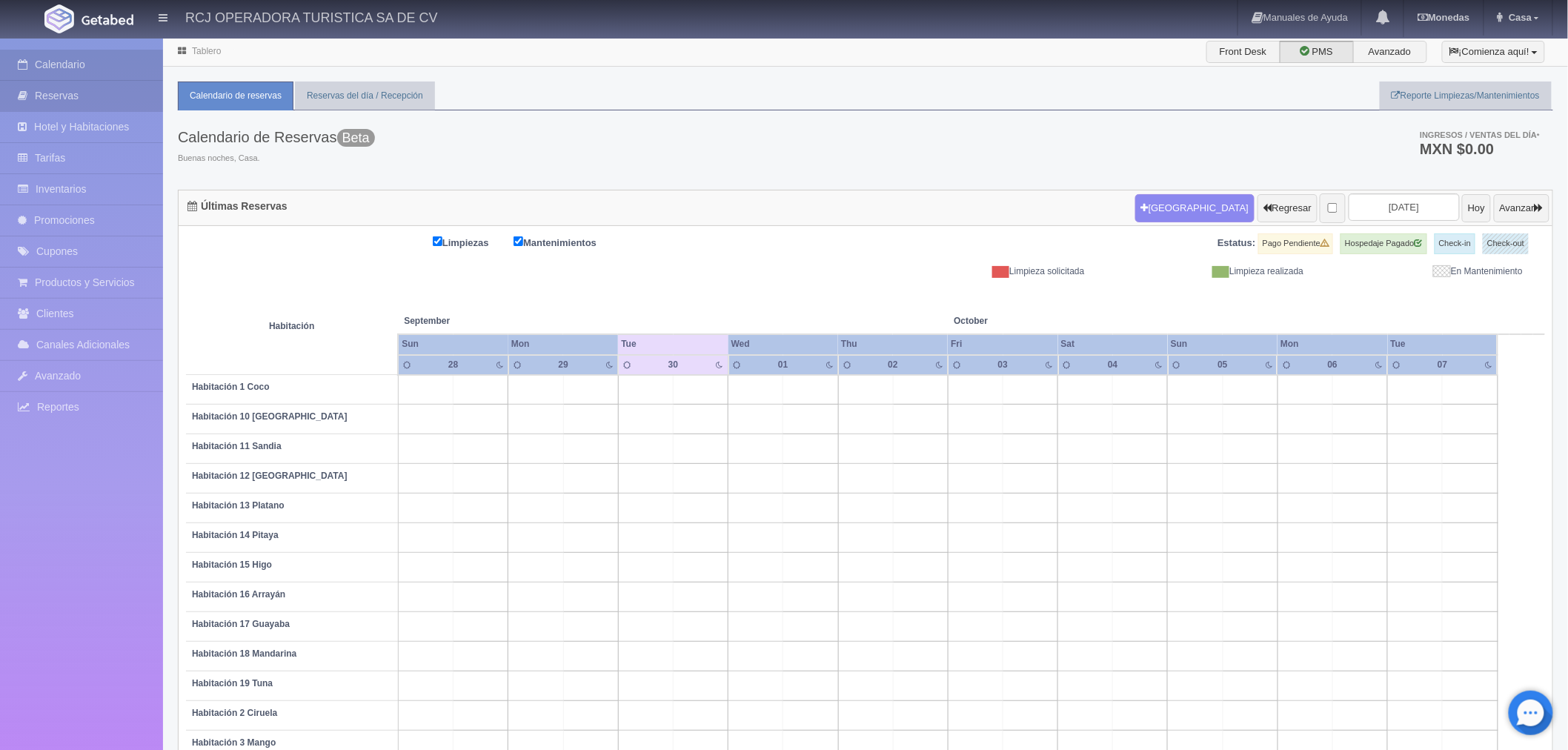
click at [85, 92] on link "Reservas" at bounding box center [82, 96] width 163 height 30
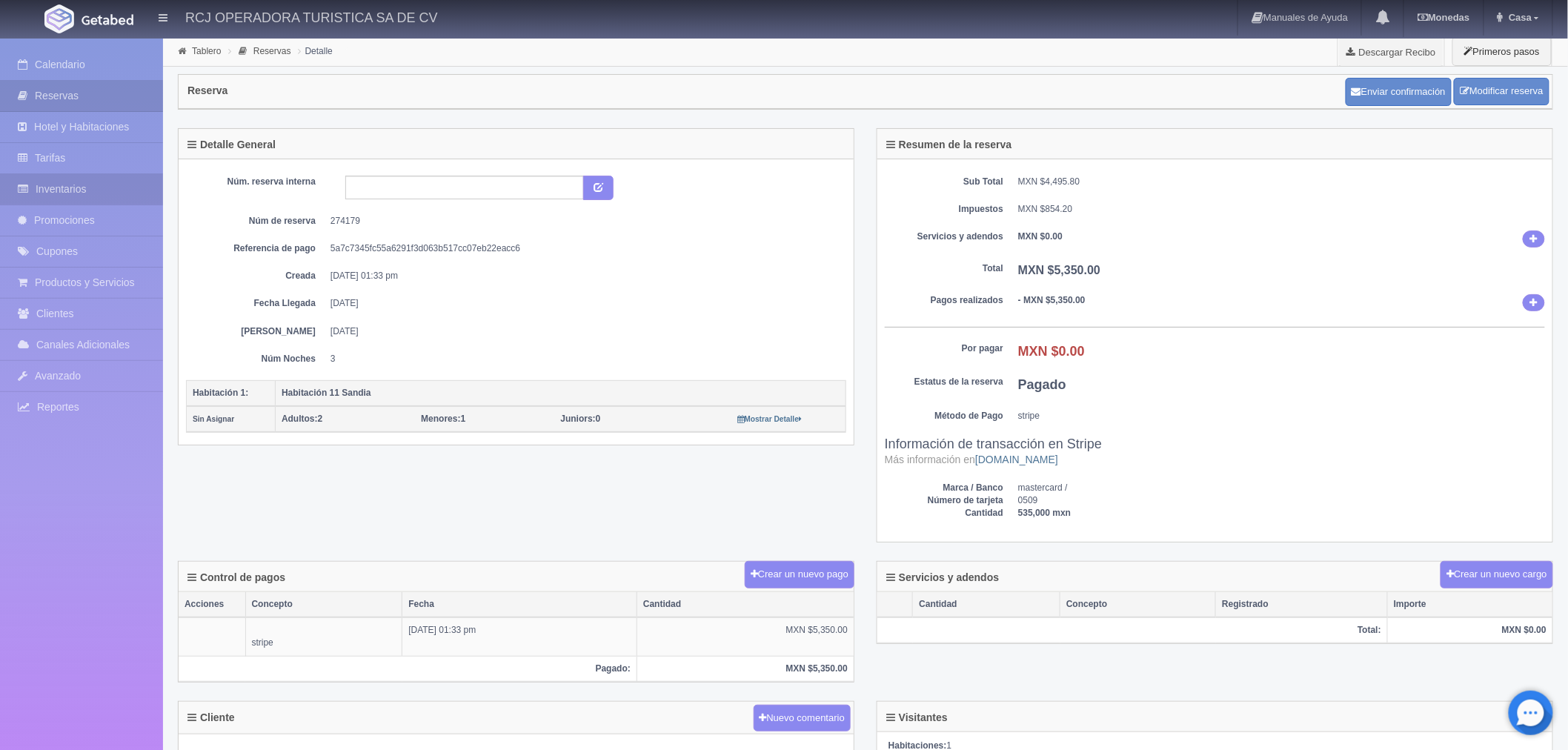
click at [80, 191] on link "Inventarios" at bounding box center [82, 189] width 163 height 30
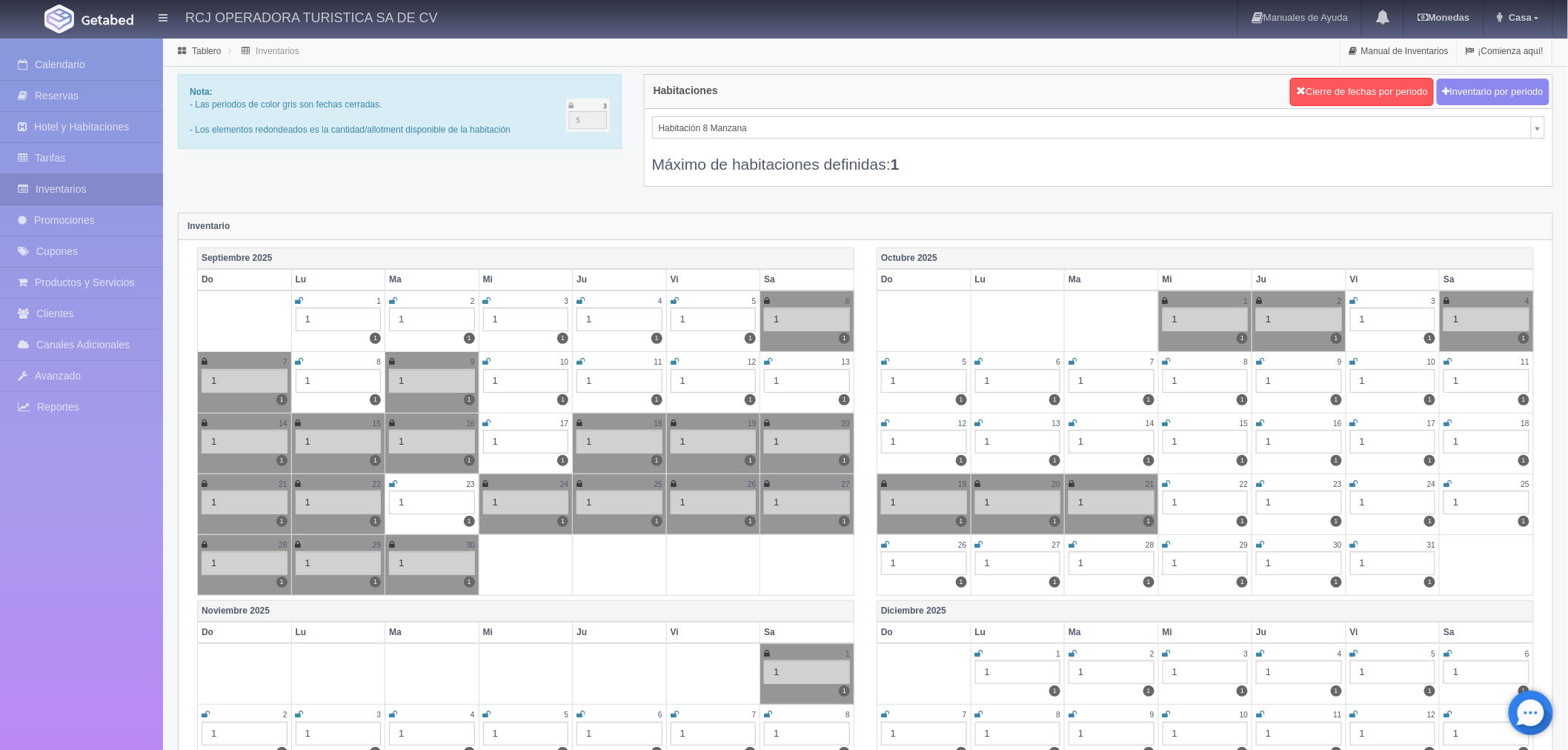
click at [1168, 484] on icon at bounding box center [1167, 483] width 8 height 9
click at [1163, 479] on icon at bounding box center [1165, 483] width 6 height 9
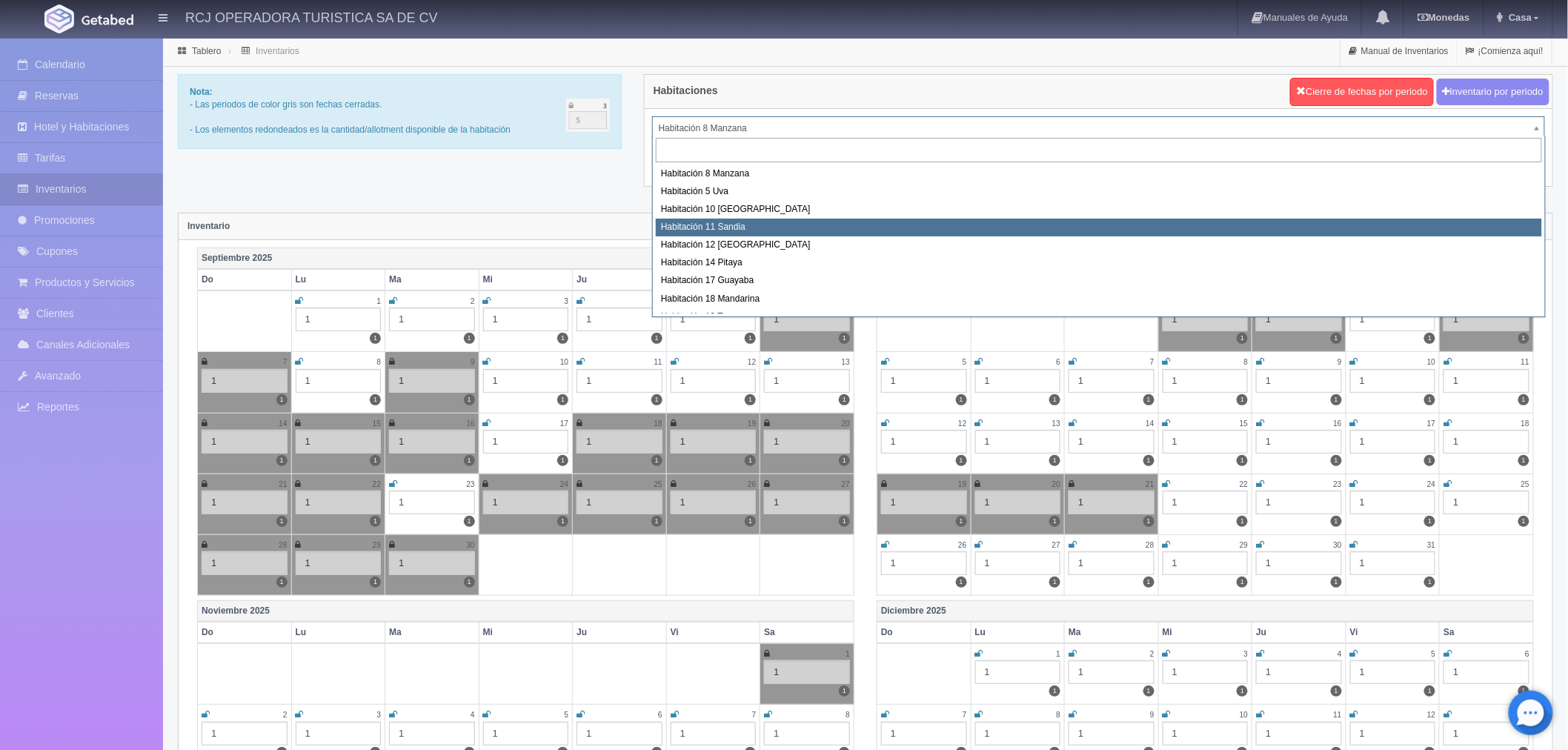
select select "1575"
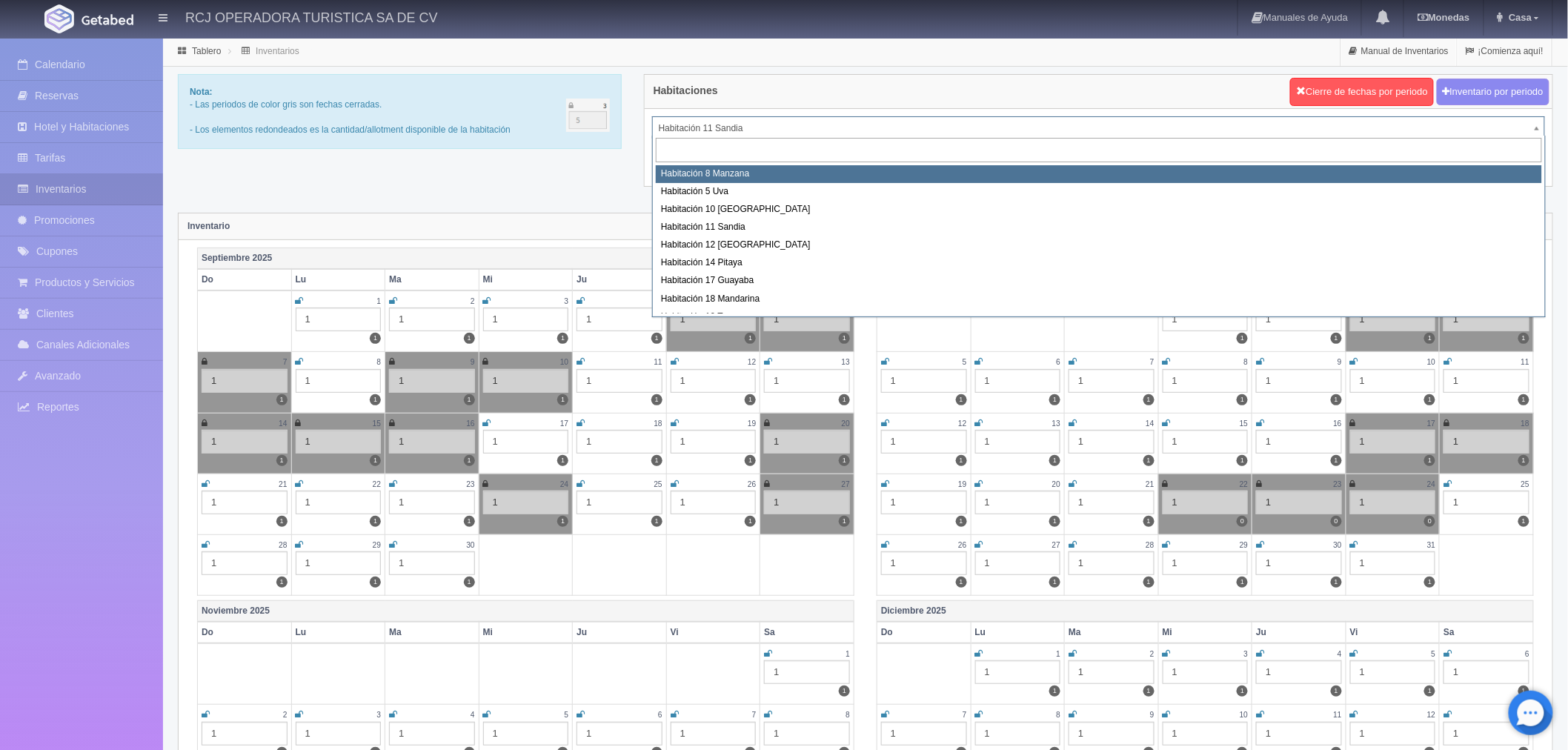
select select "1566"
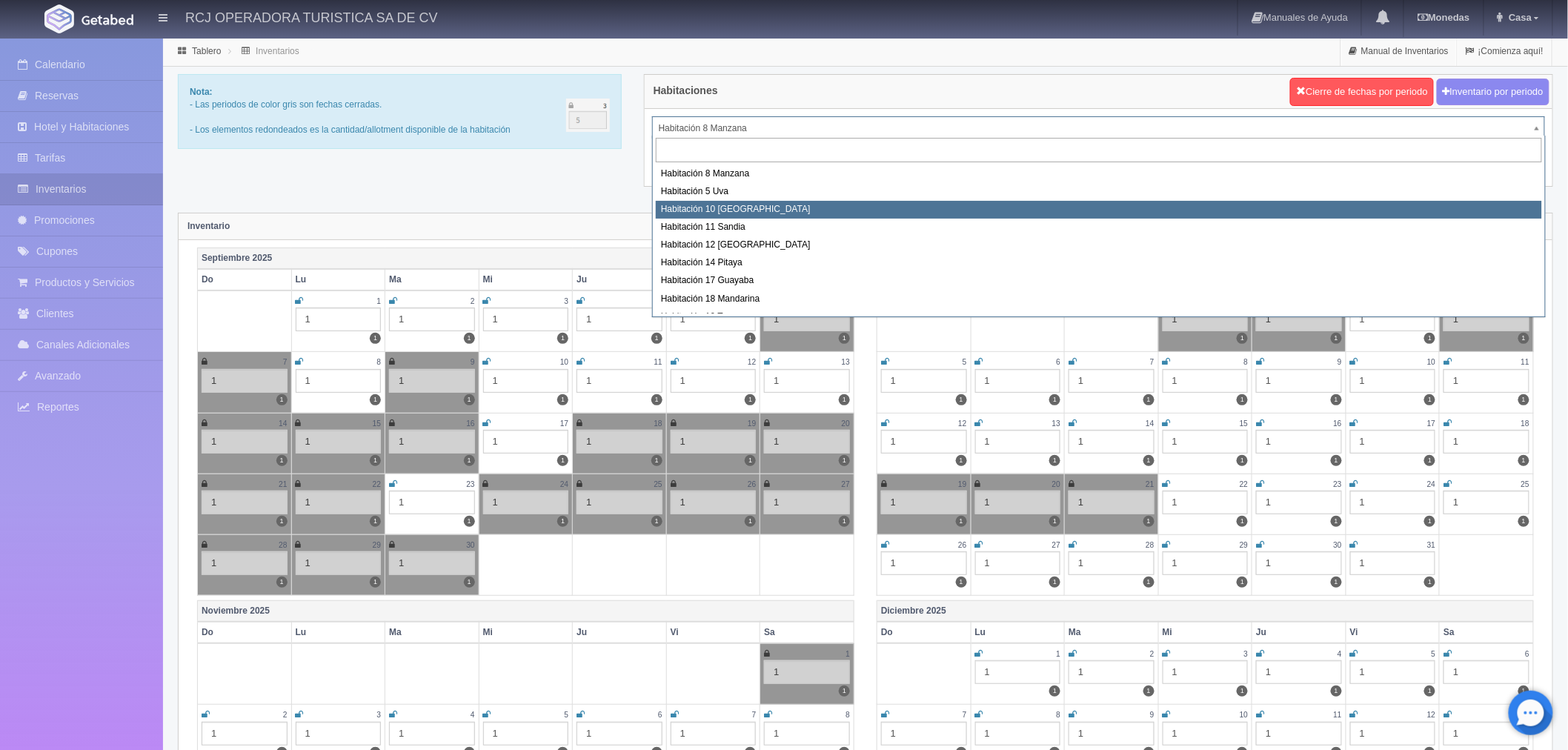
select select "1574"
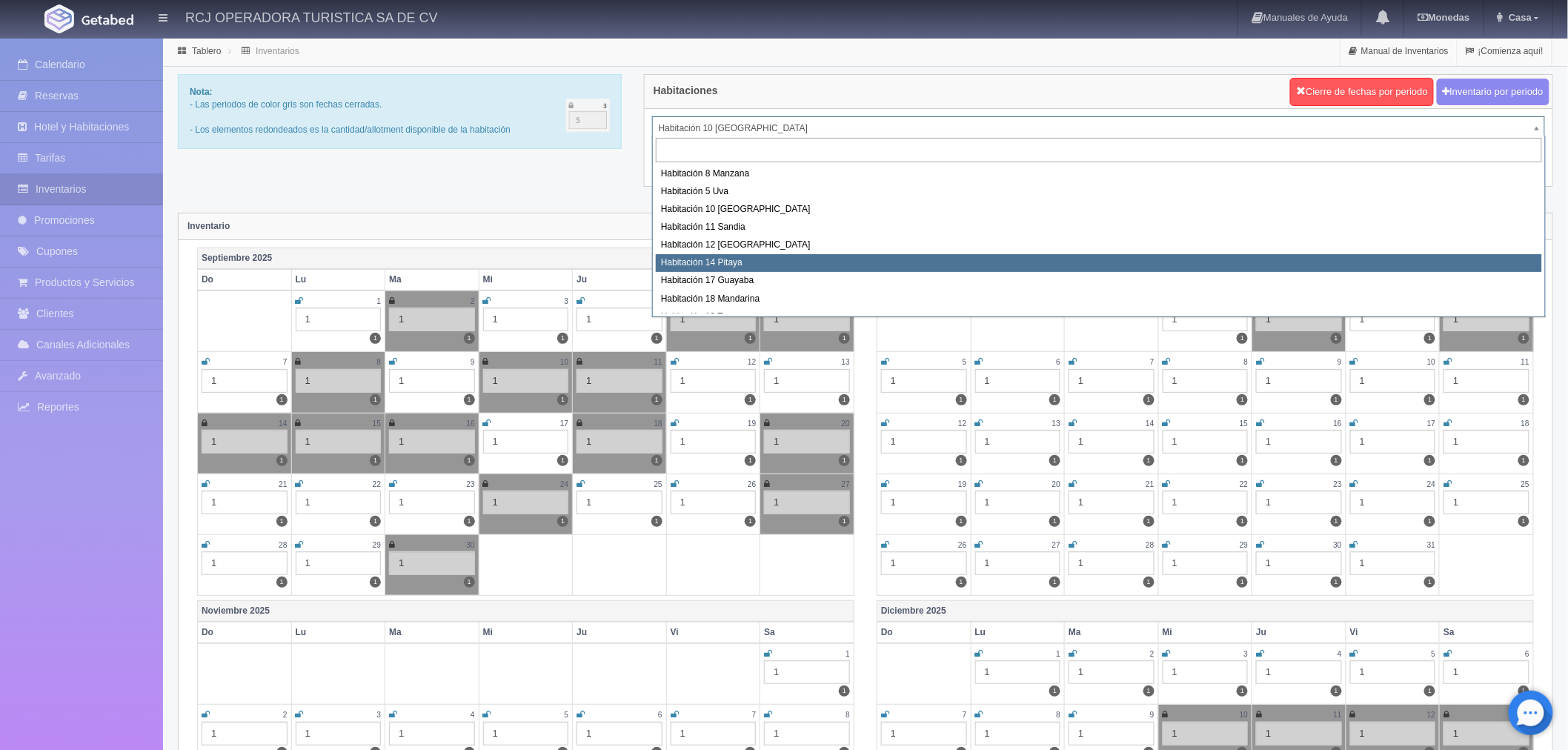
scroll to position [82, 0]
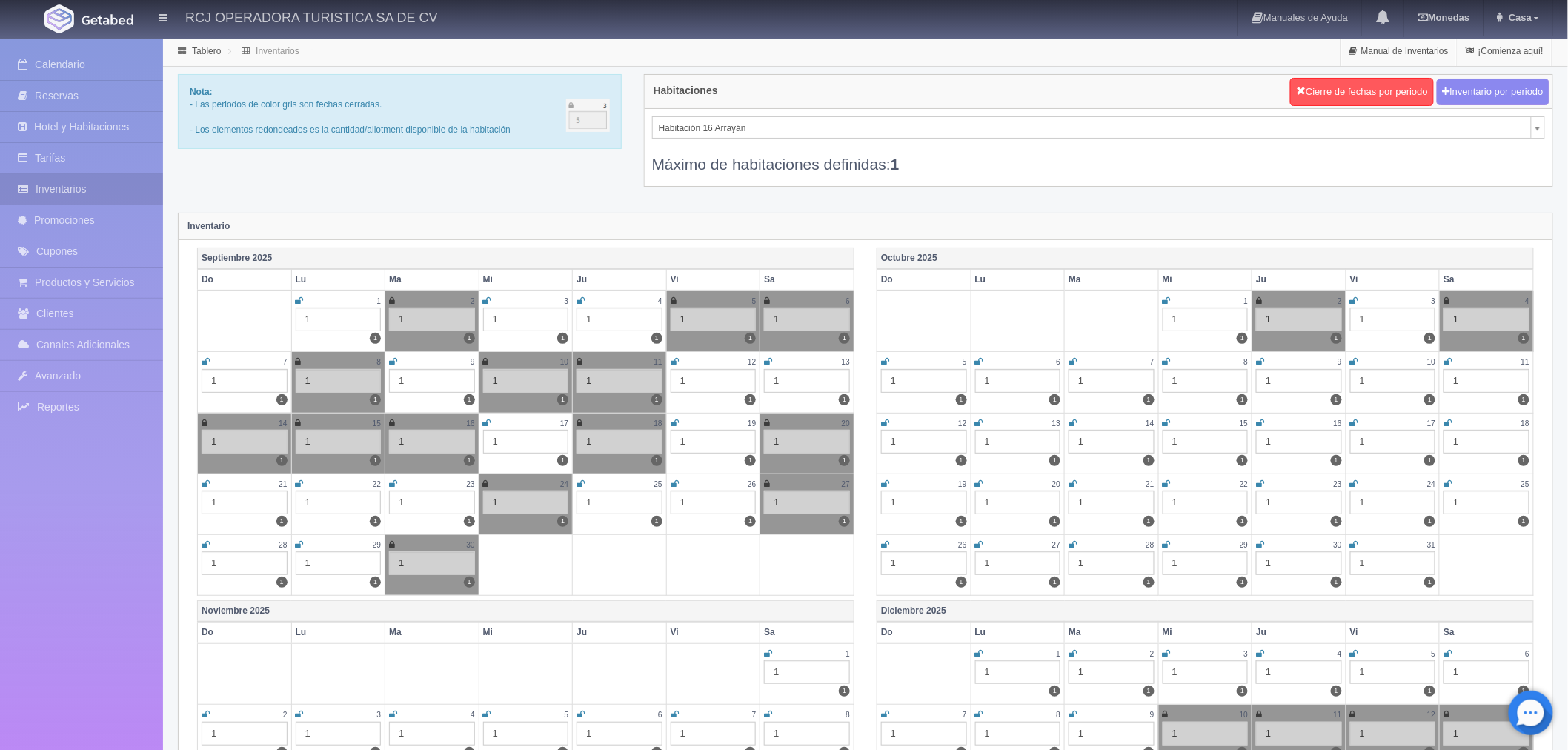
select select "1581"
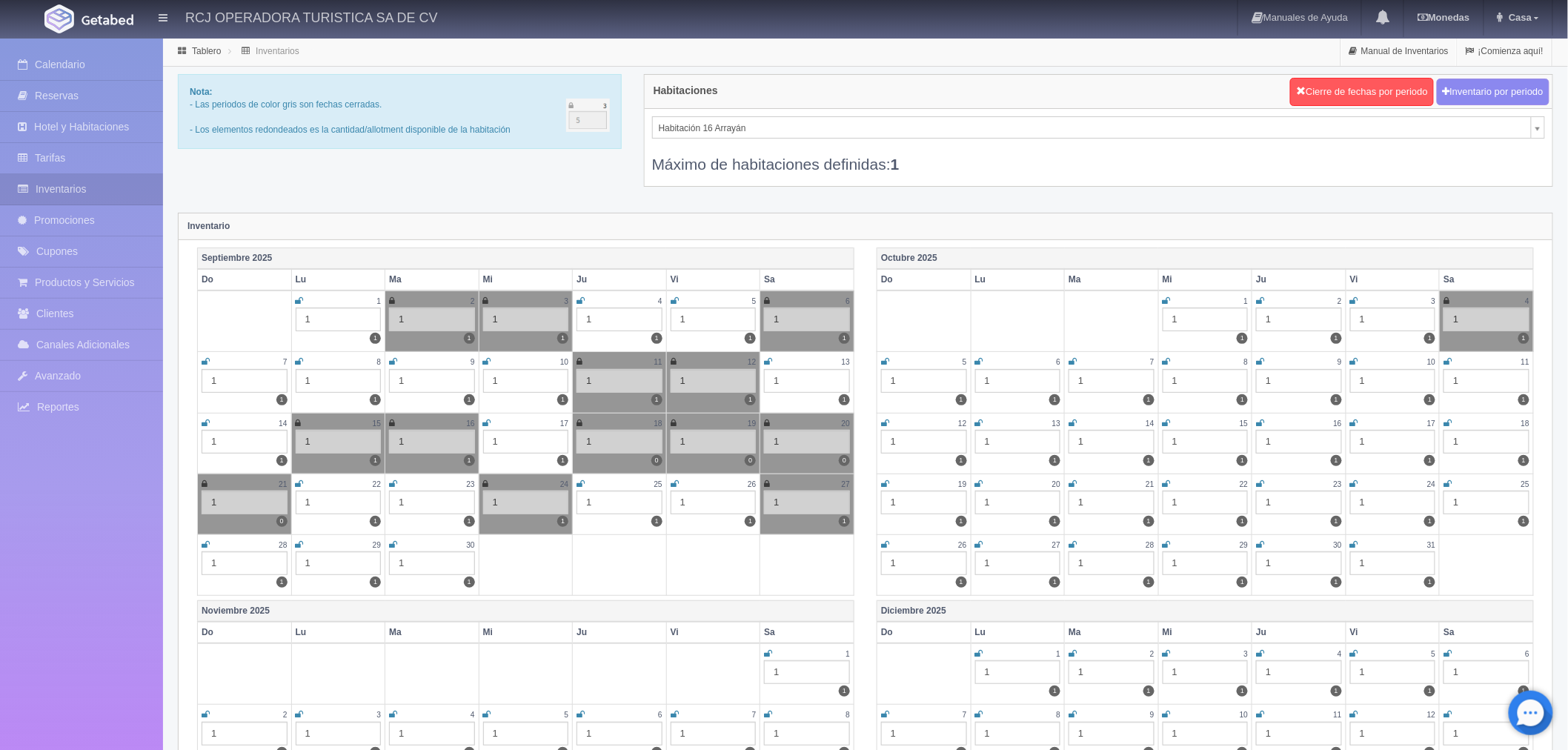
click at [389, 546] on icon at bounding box center [393, 544] width 8 height 9
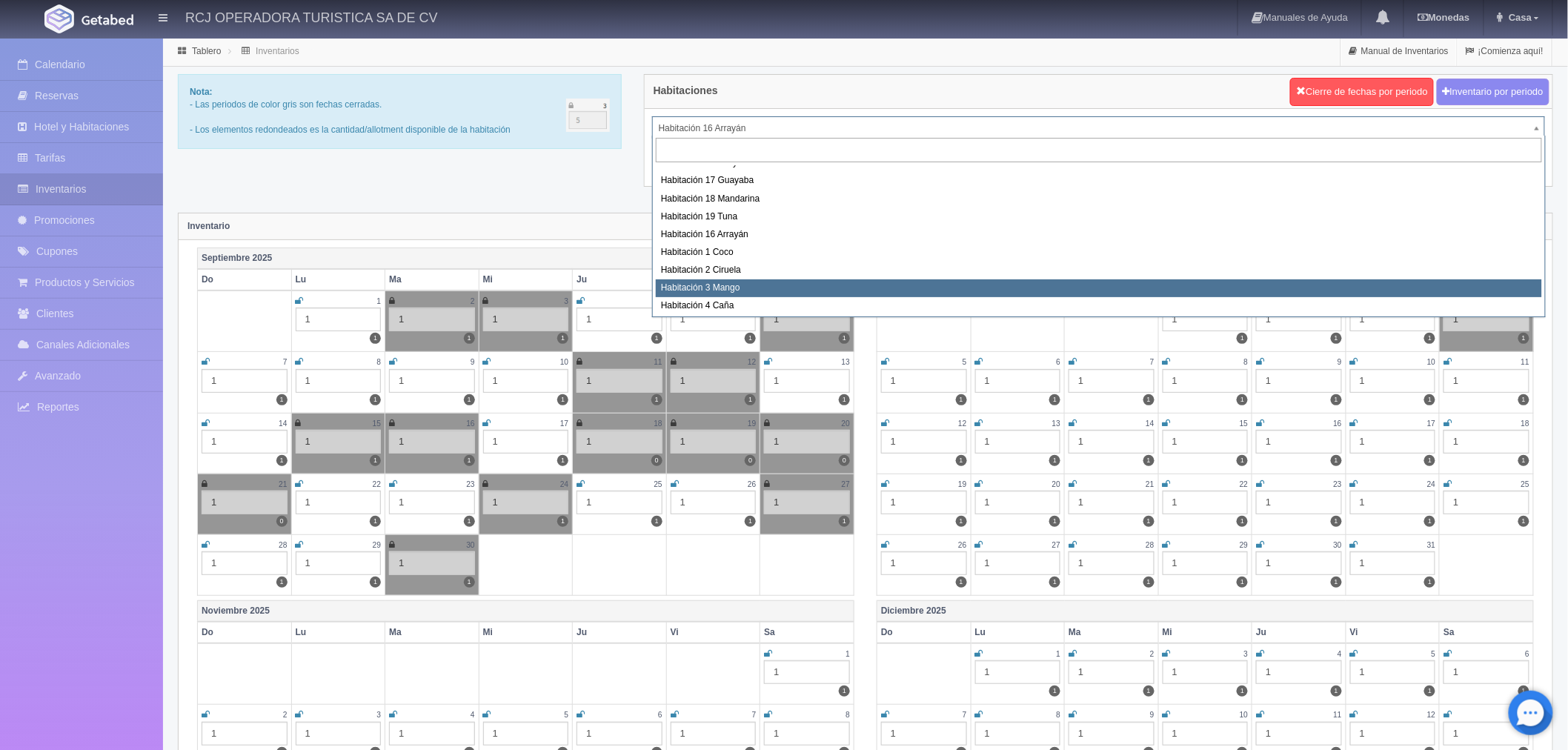
scroll to position [190, 0]
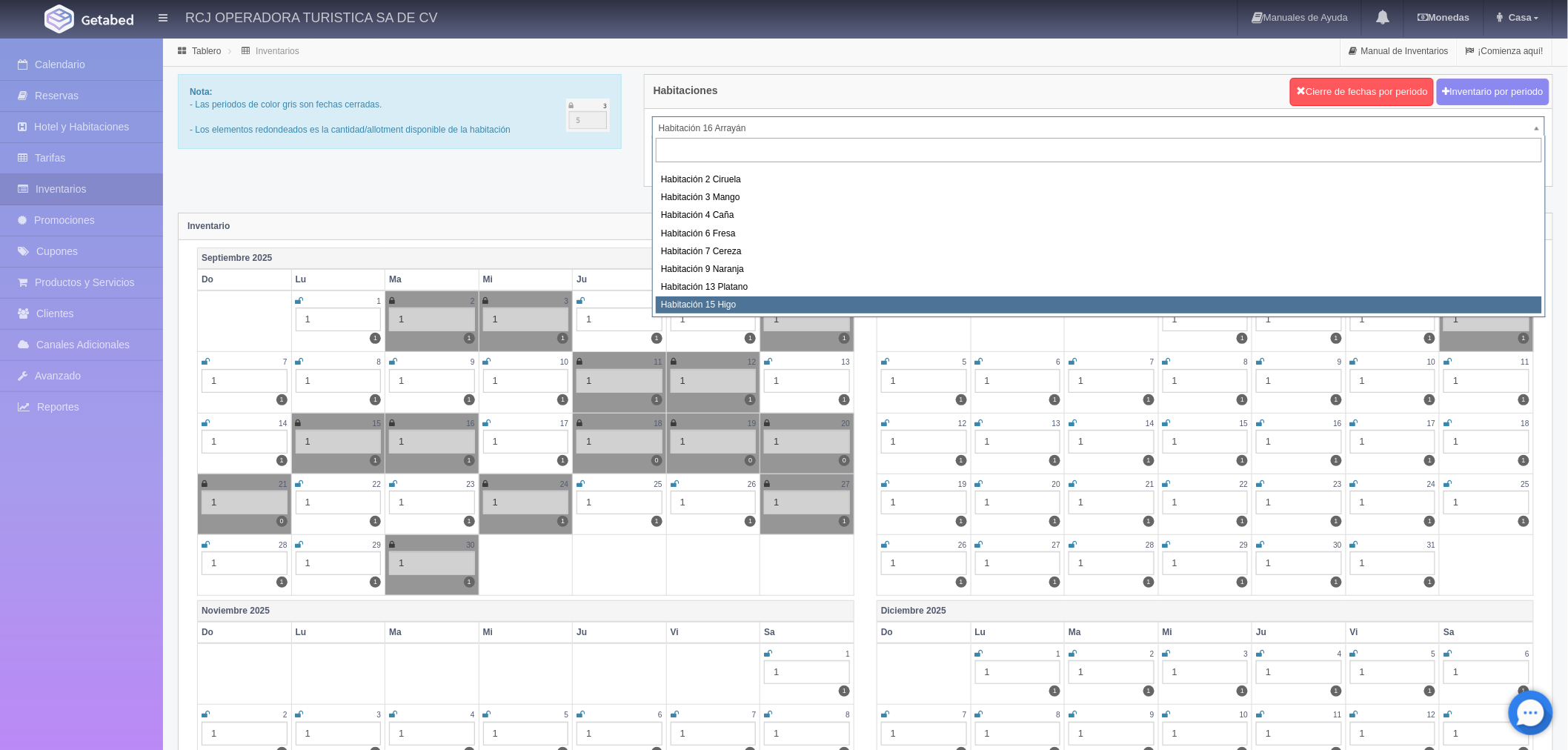
select select "1614"
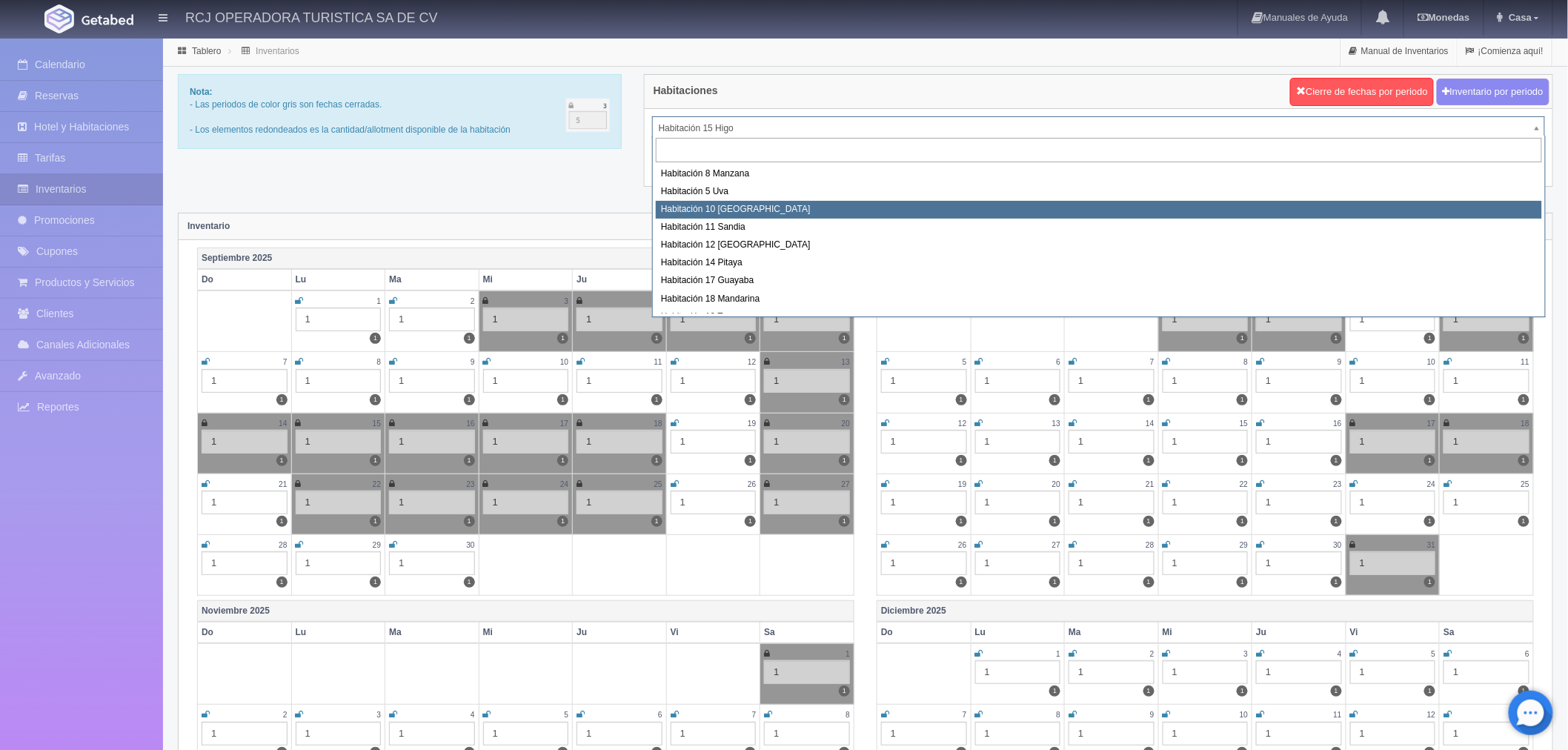
select select "1574"
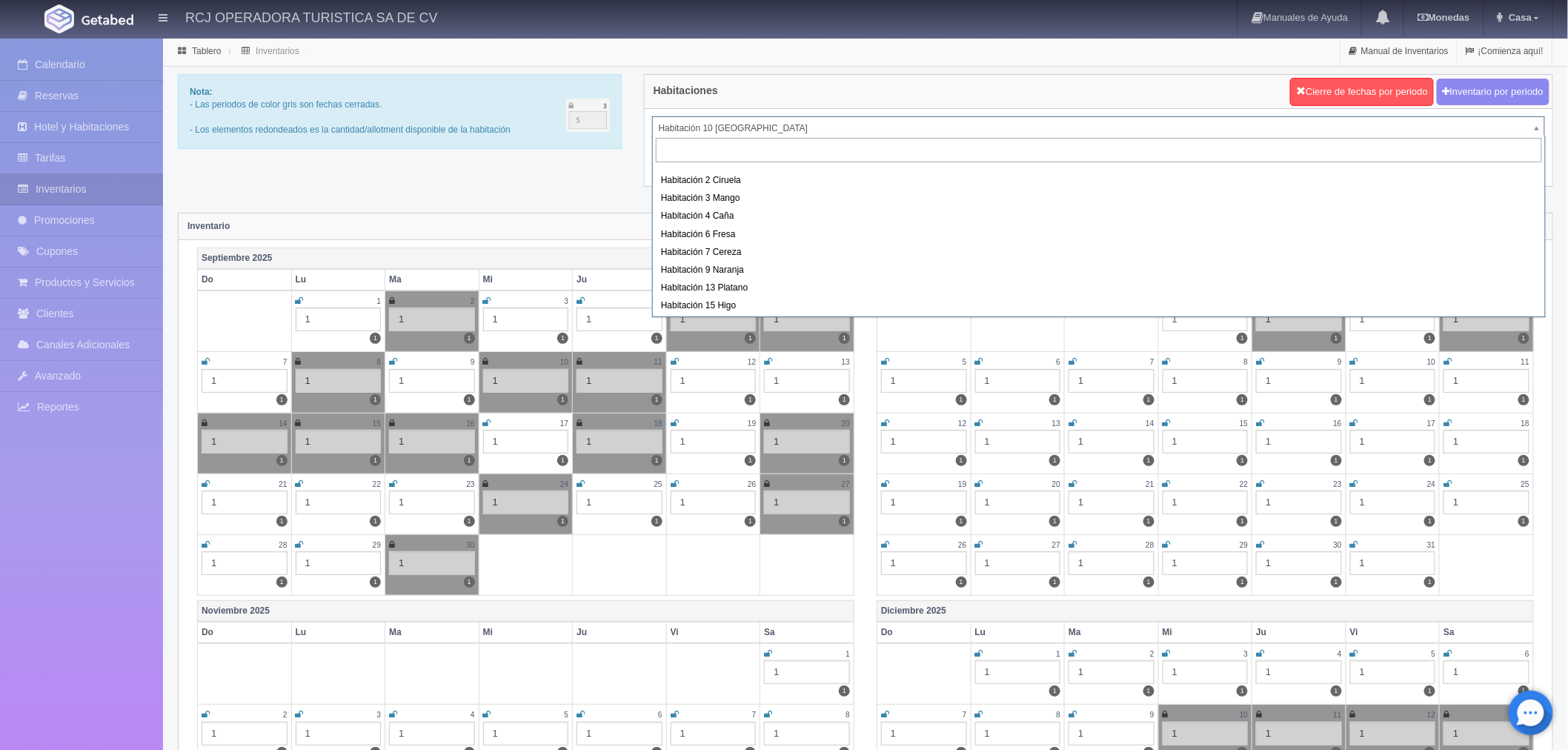
scroll to position [190, 0]
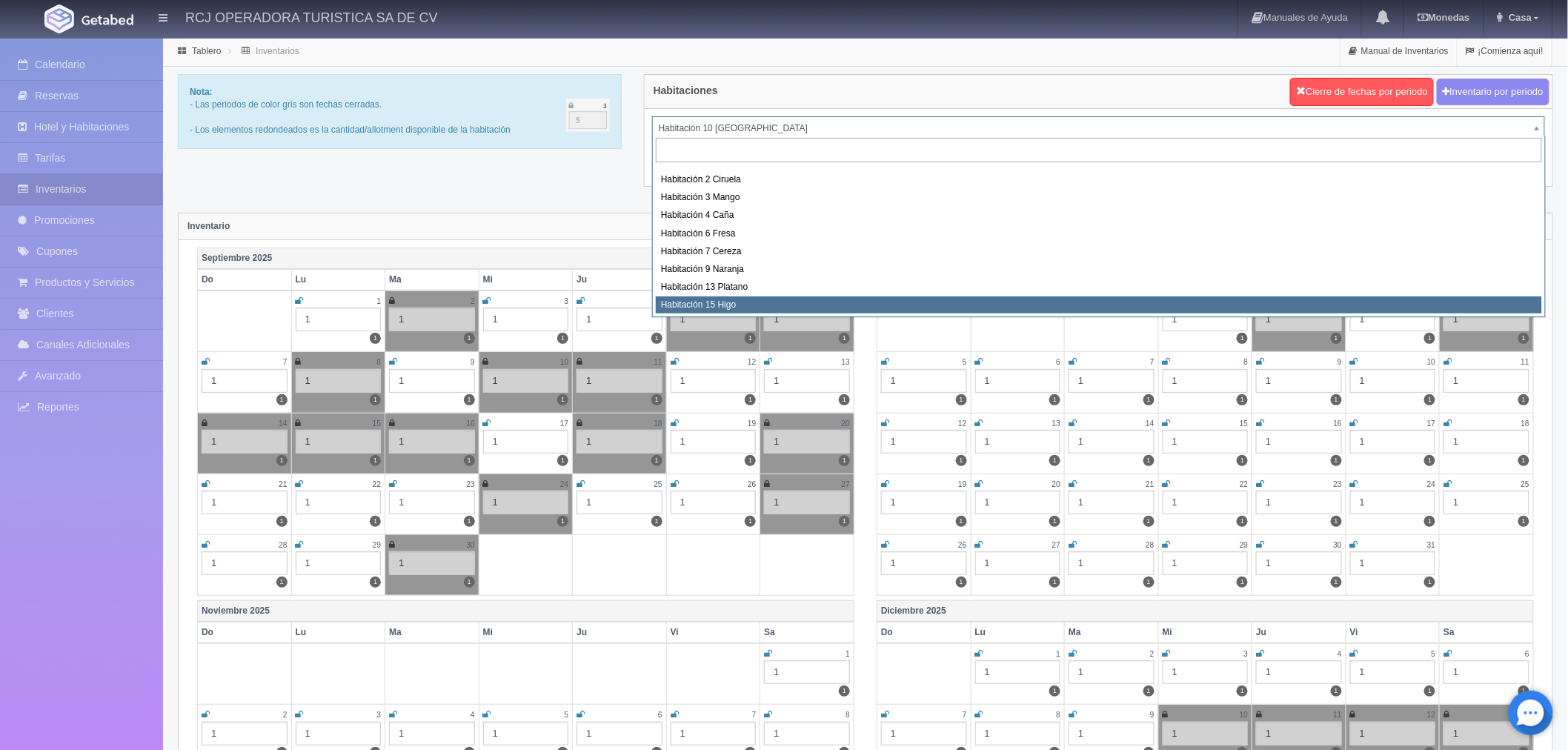
select select "1614"
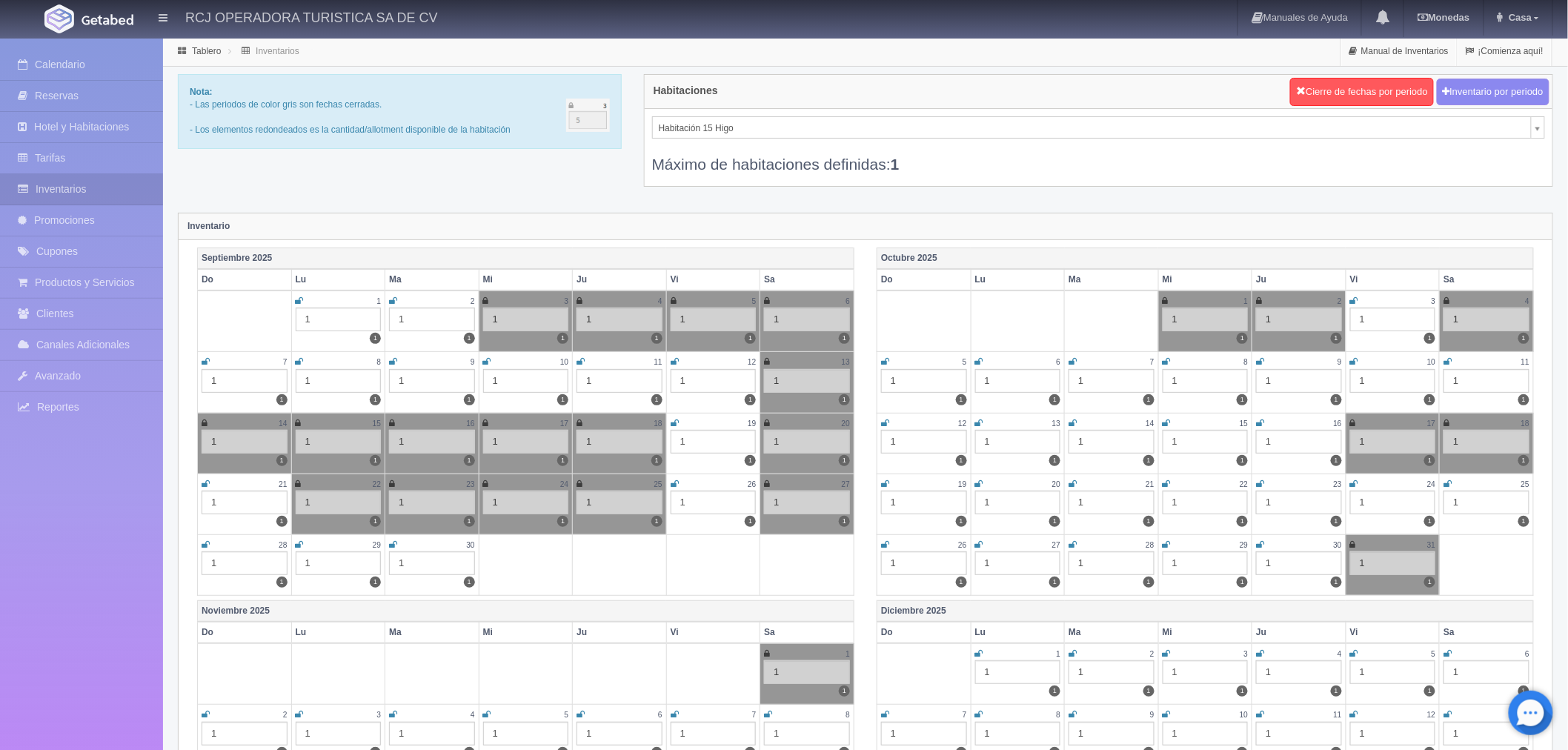
scroll to position [185, 0]
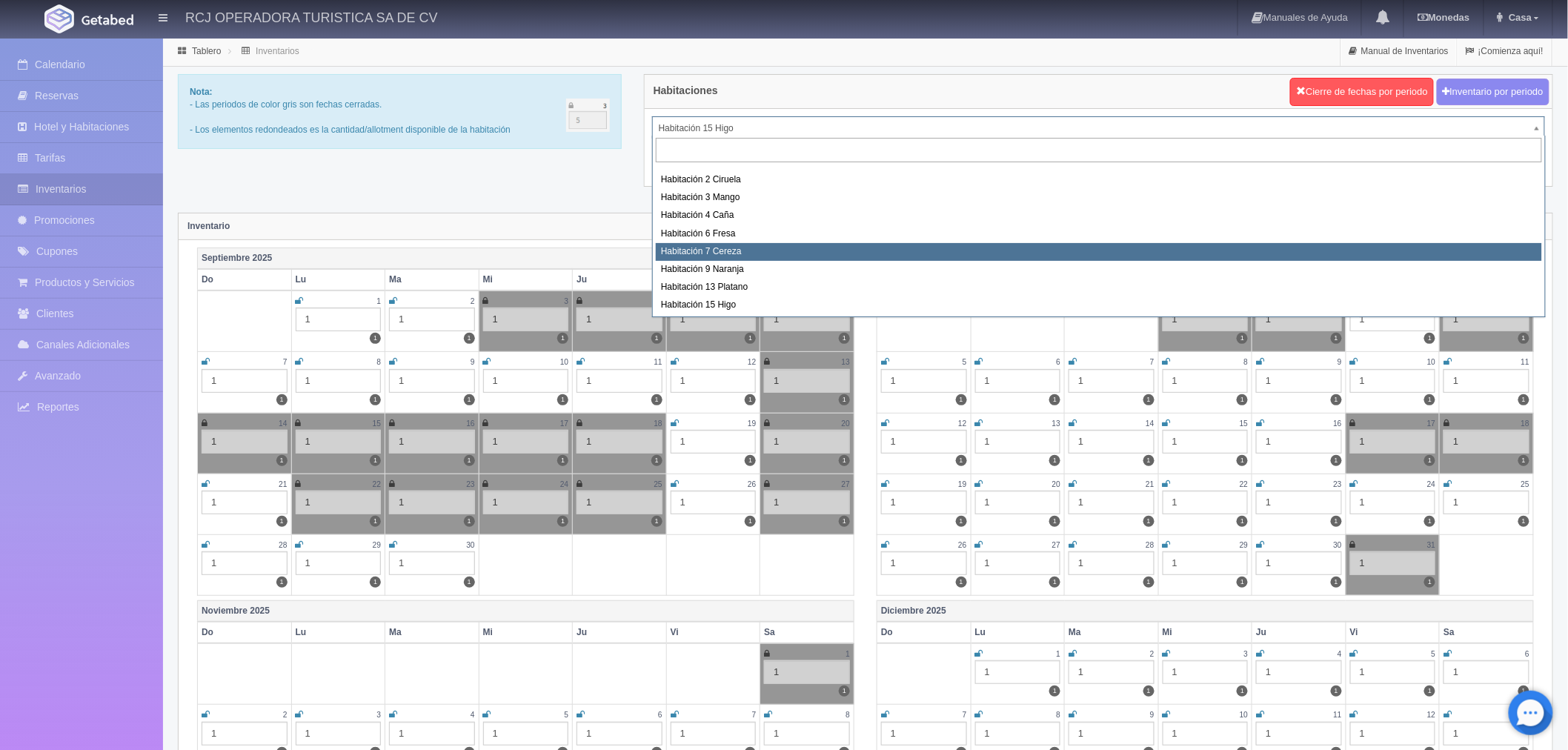
scroll to position [26, 0]
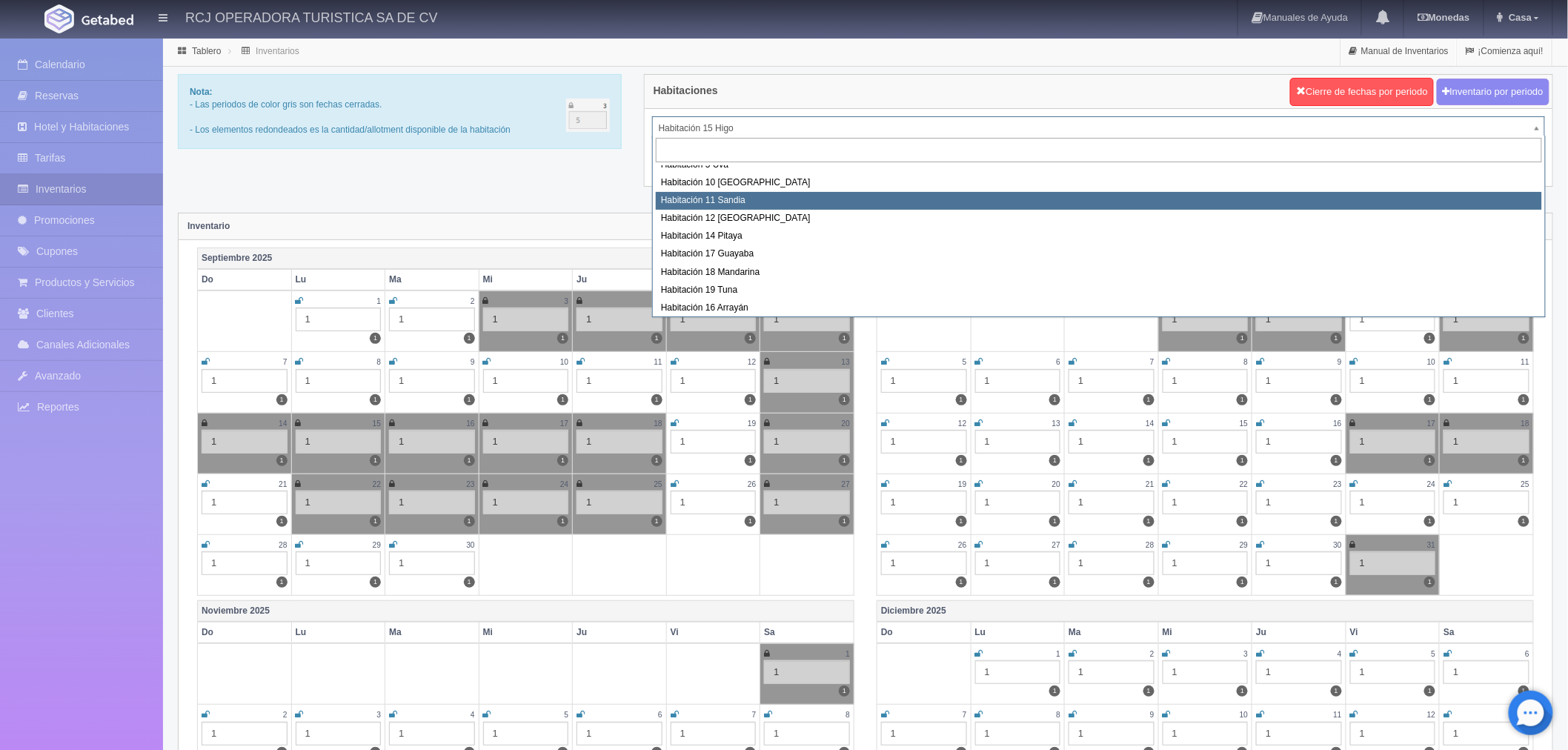
select select "1575"
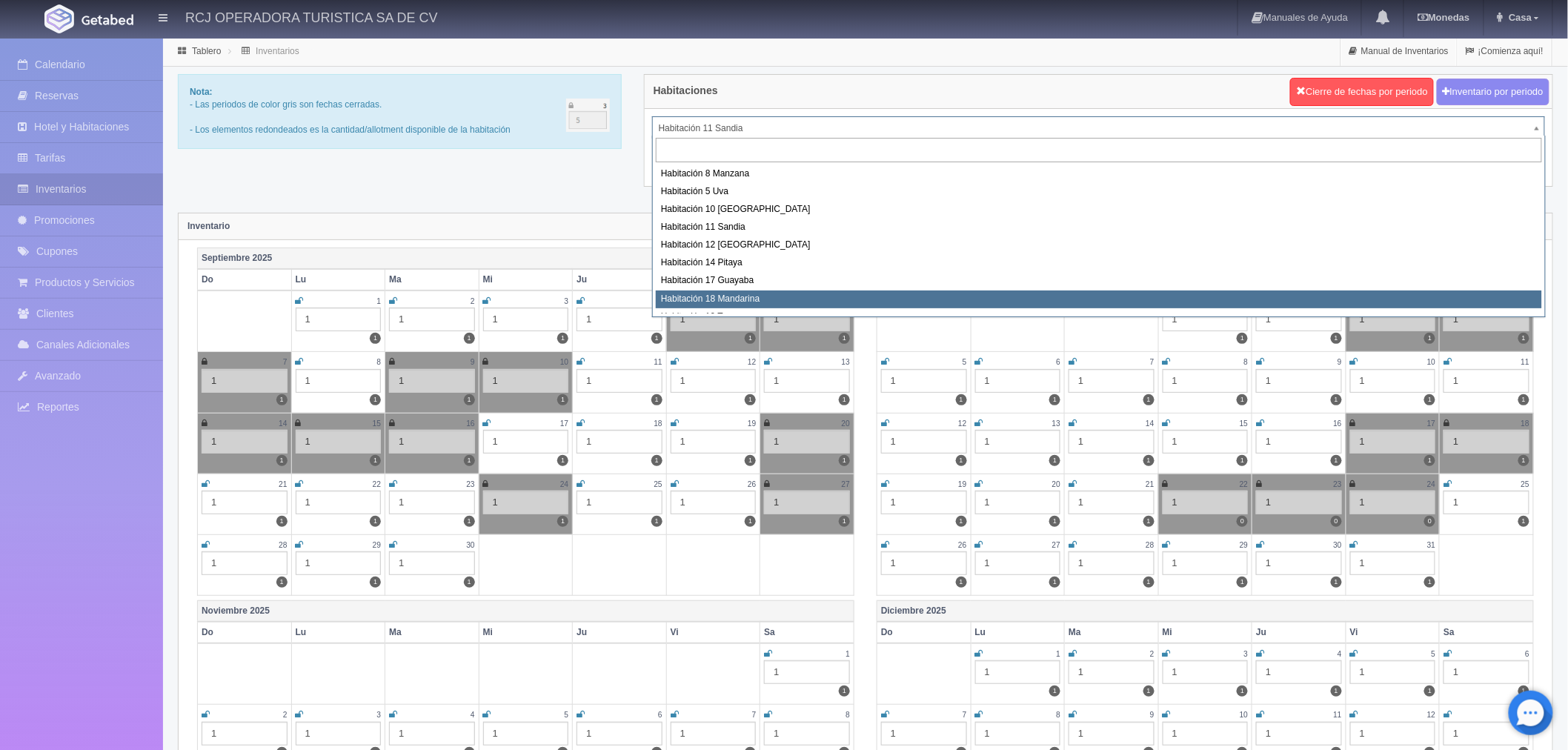
select select "1579"
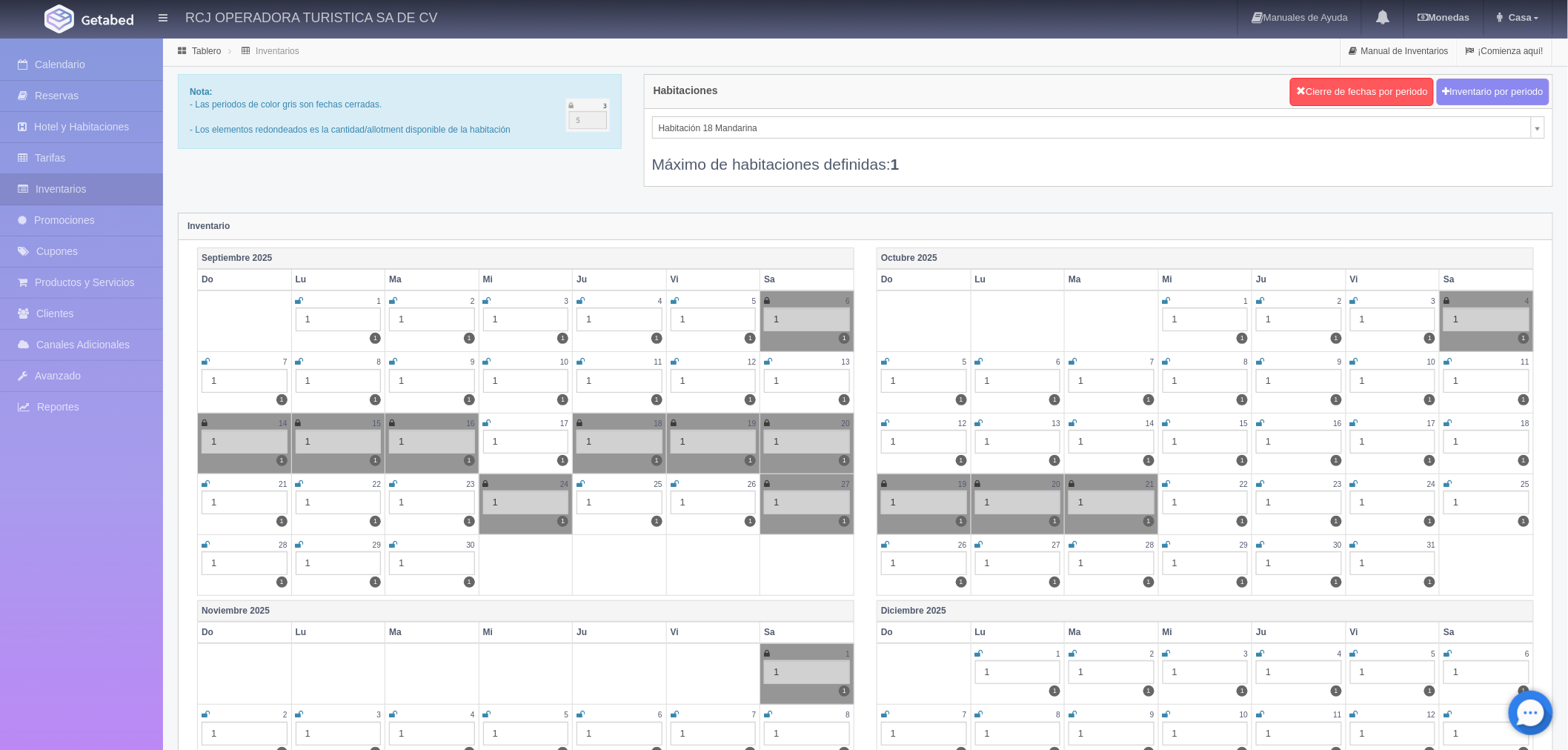
drag, startPoint x: 1355, startPoint y: 363, endPoint x: 1339, endPoint y: 363, distance: 16.0
click at [1355, 363] on icon at bounding box center [1355, 361] width 8 height 9
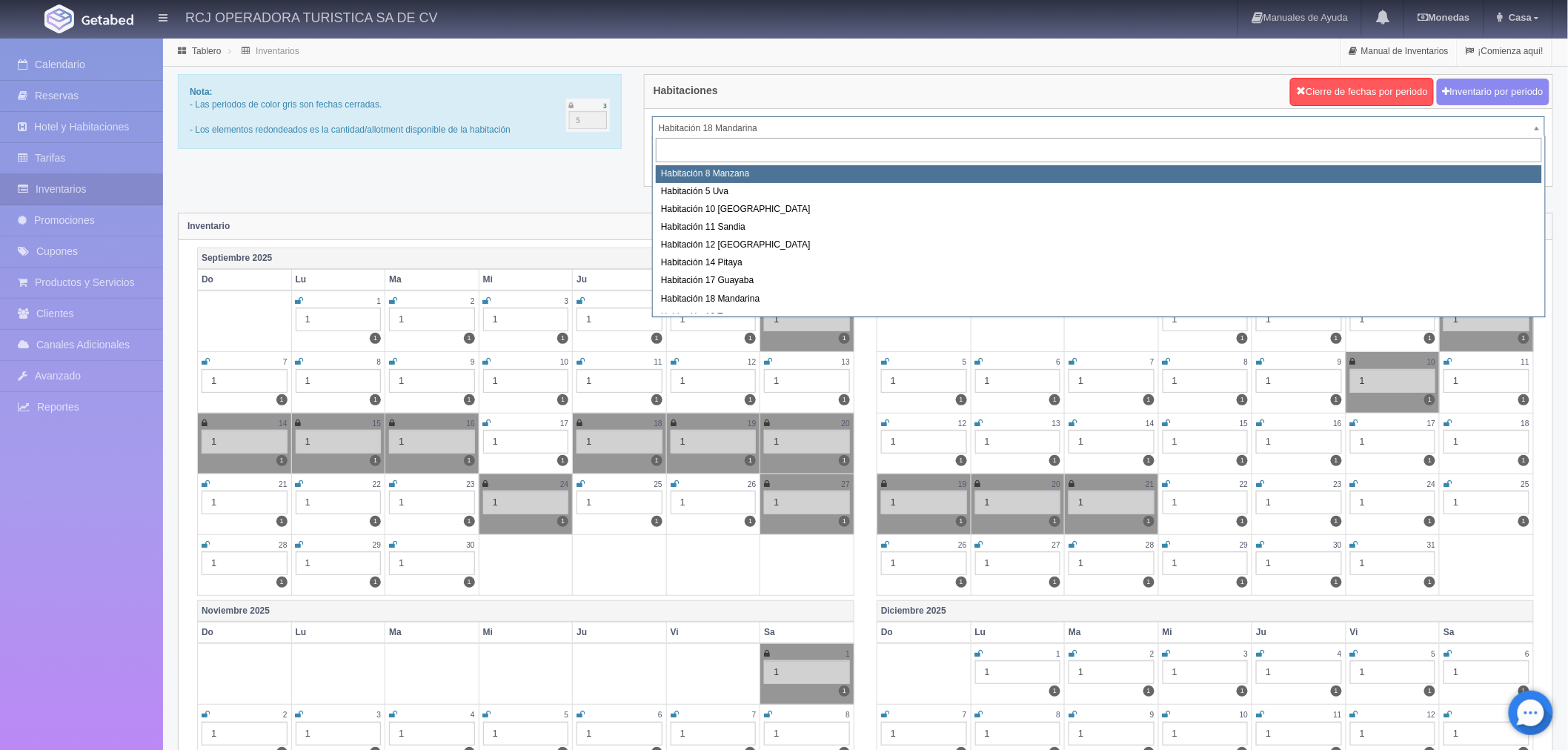
select select "1566"
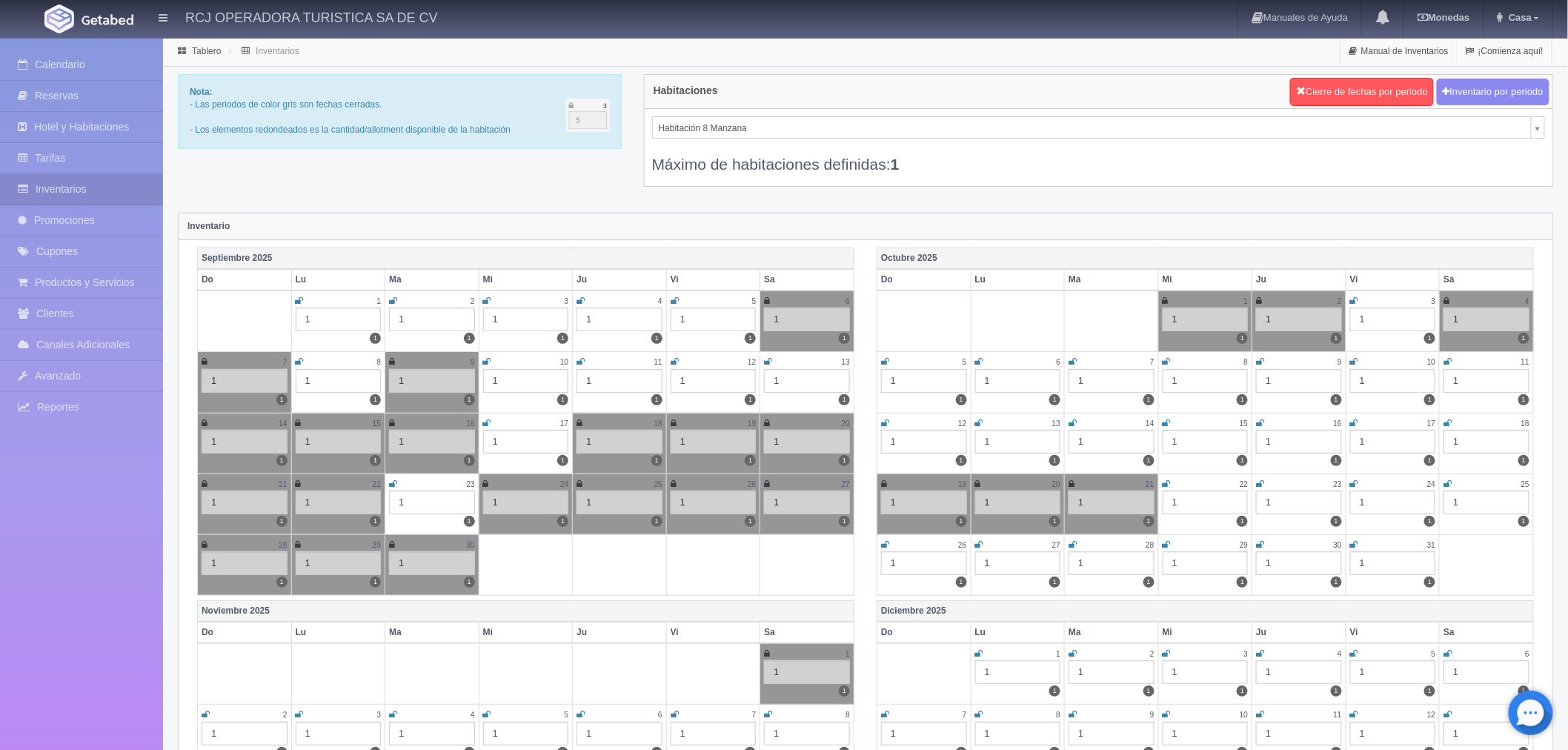
click at [1445, 362] on icon at bounding box center [1448, 361] width 8 height 9
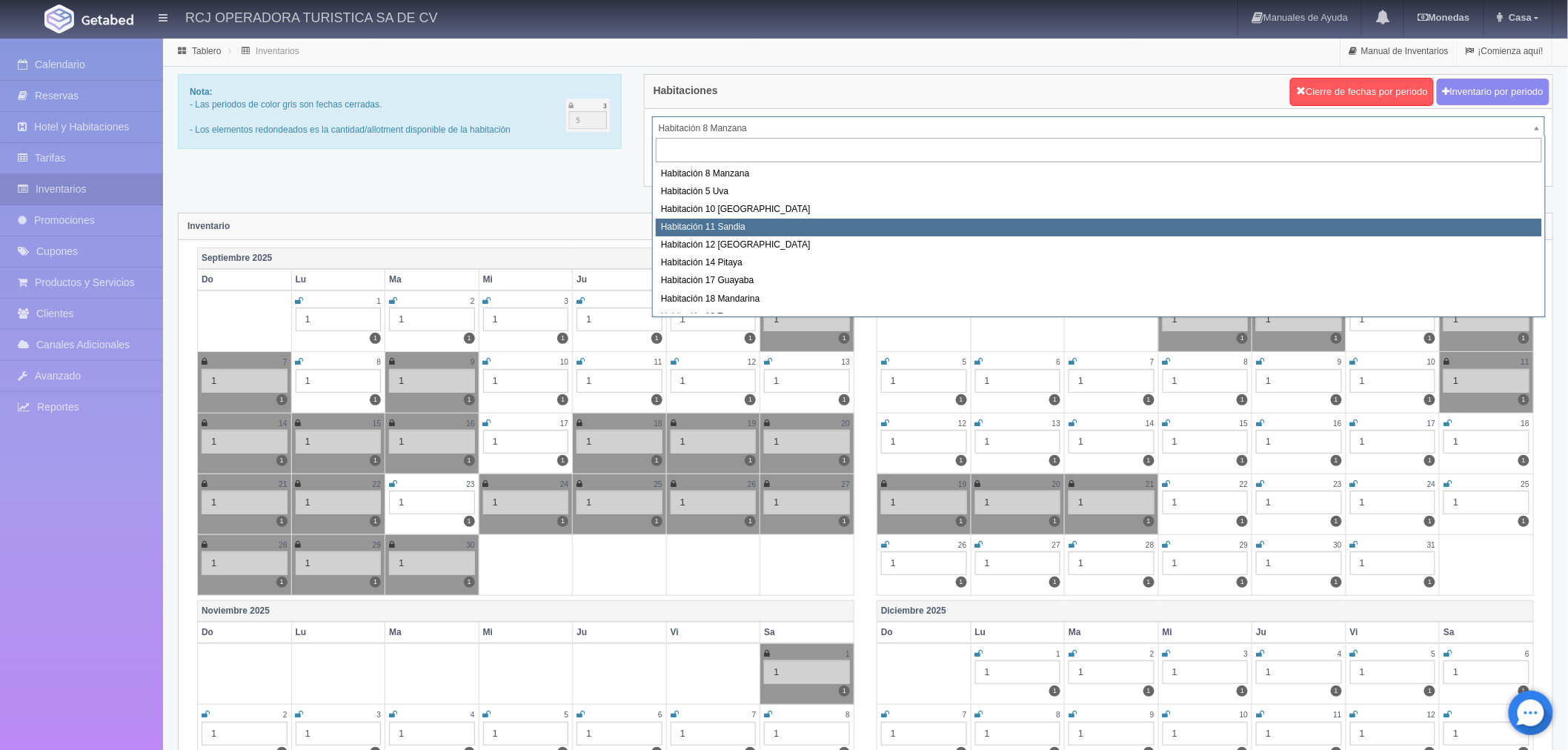
select select "1575"
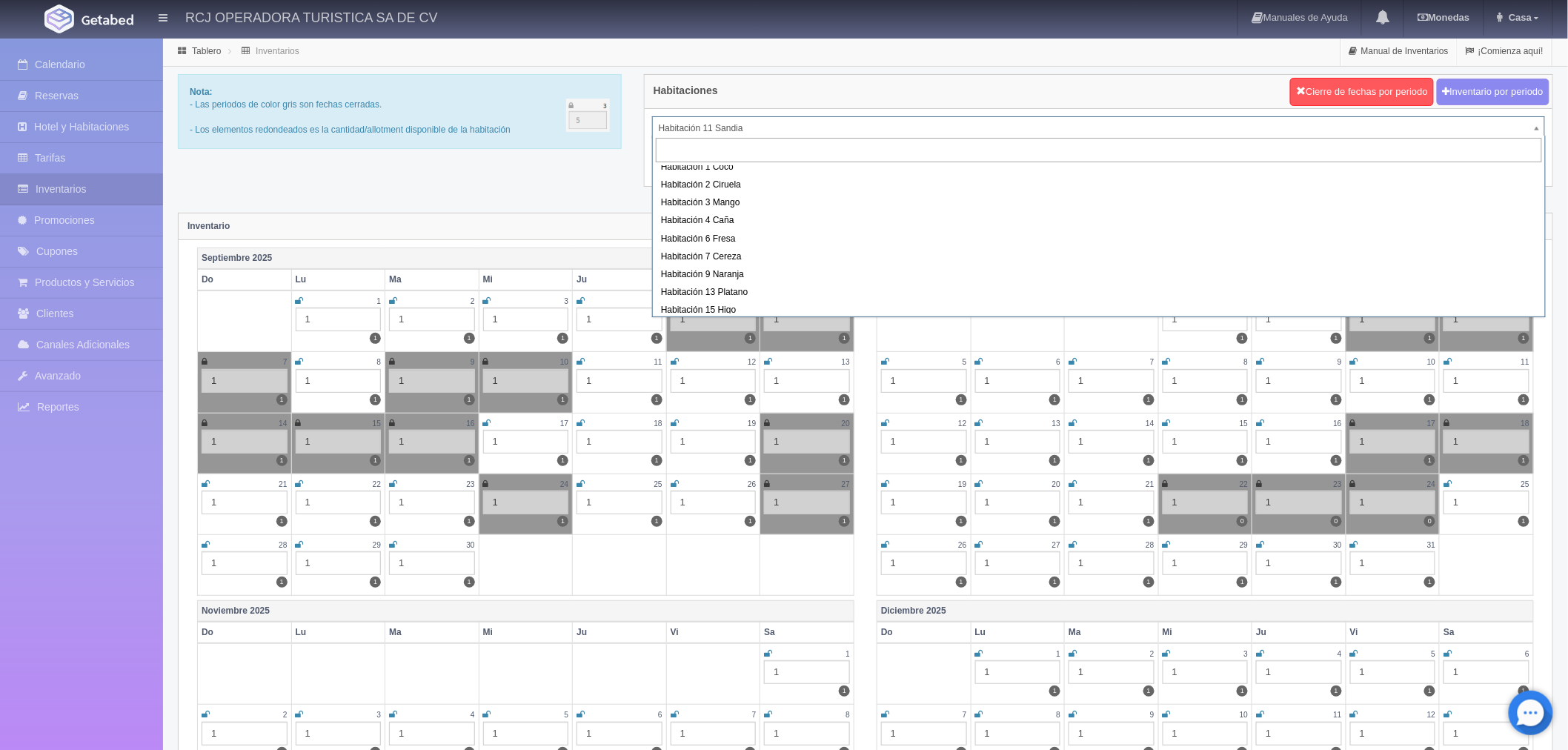
scroll to position [190, 0]
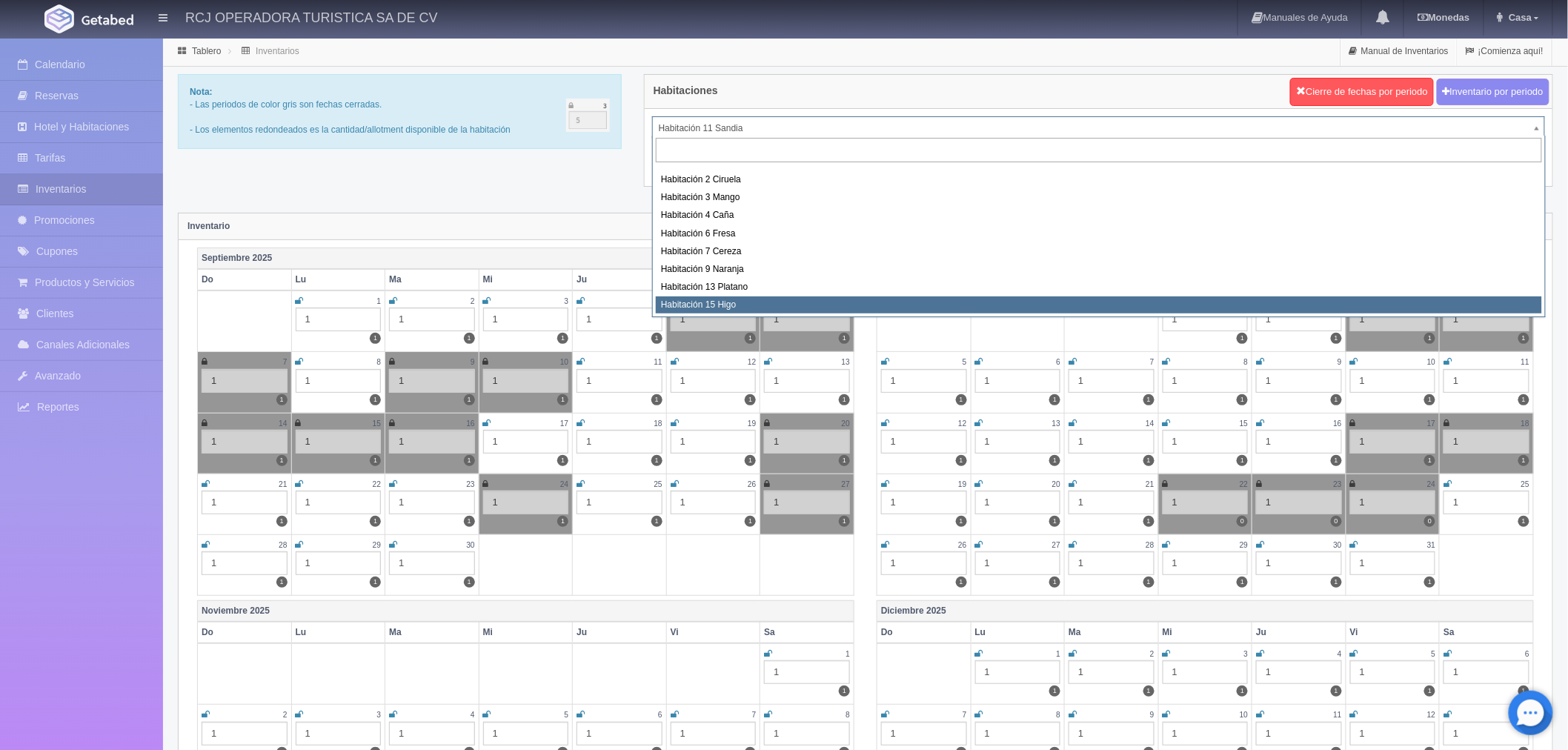
select select "1614"
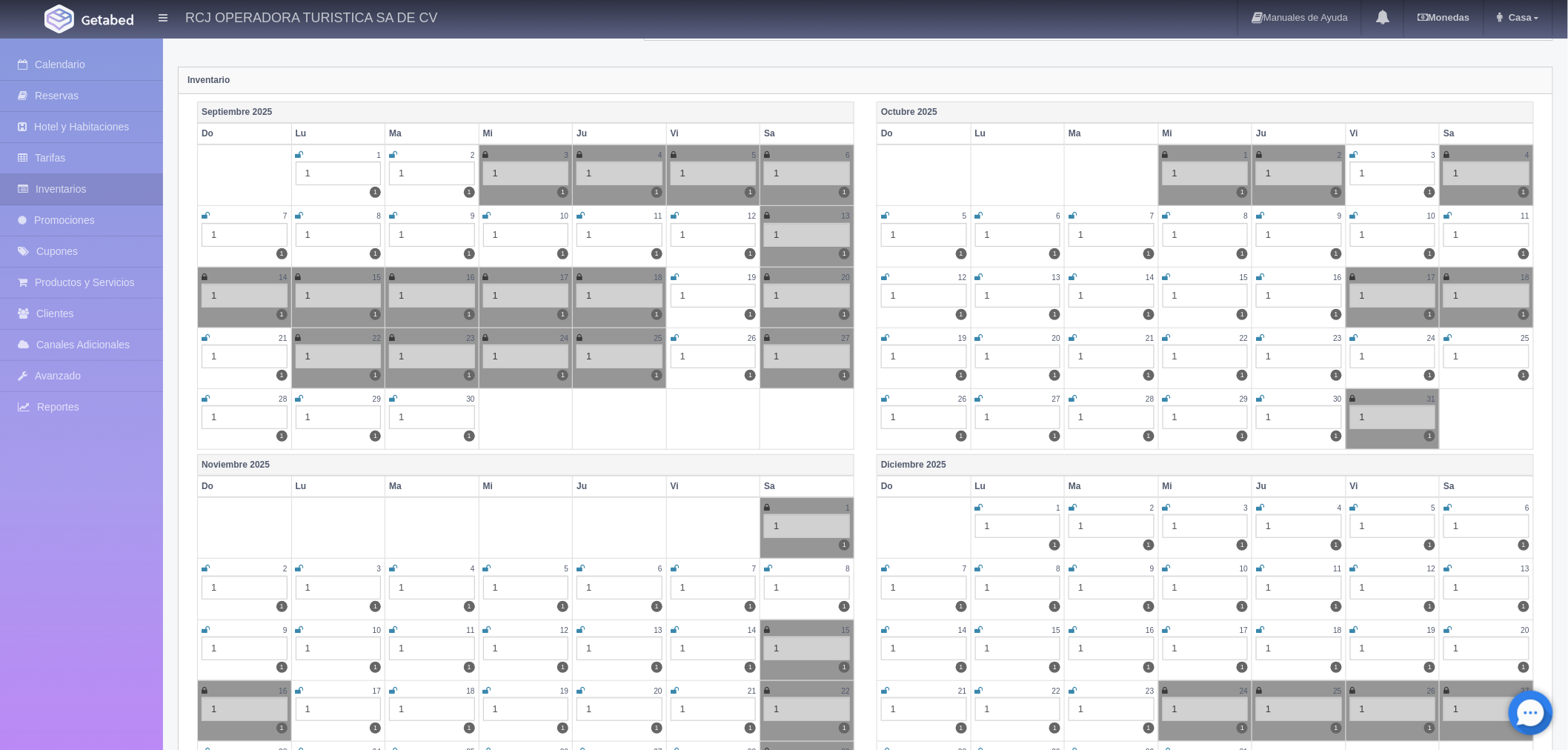
scroll to position [247, 0]
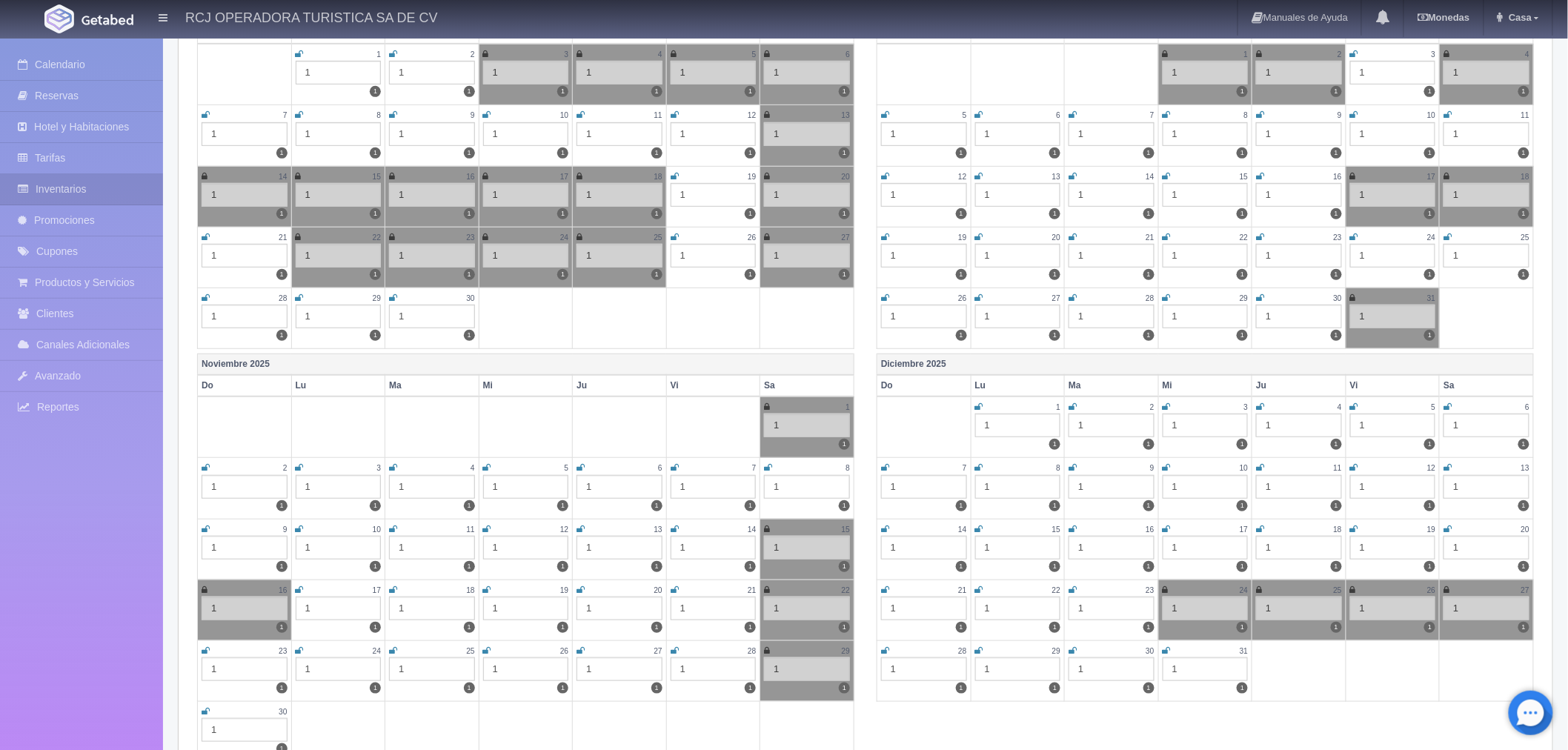
click at [208, 467] on icon at bounding box center [205, 467] width 8 height 9
click at [208, 462] on div "2" at bounding box center [245, 468] width 86 height 13
click at [202, 464] on icon at bounding box center [204, 467] width 6 height 9
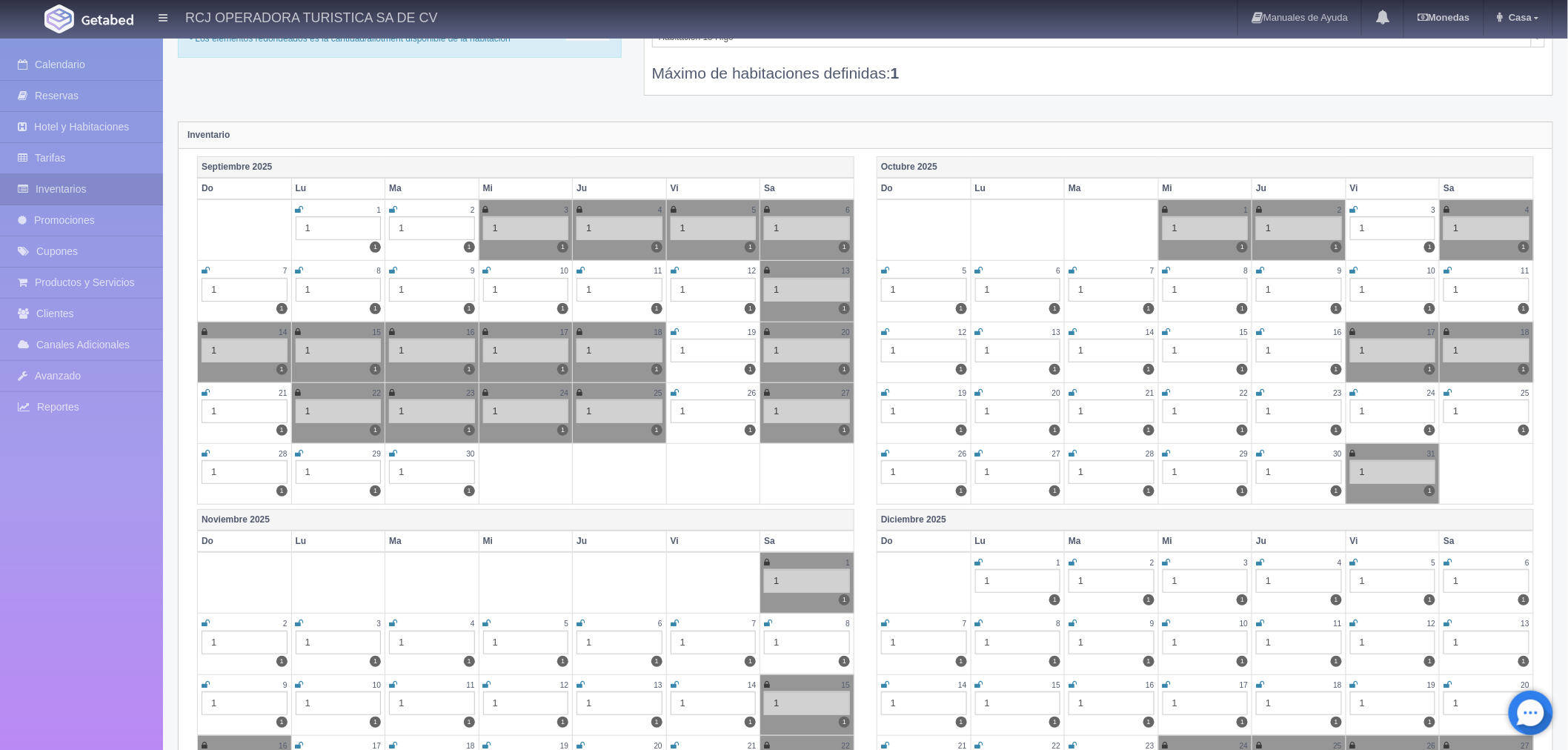
scroll to position [82, 0]
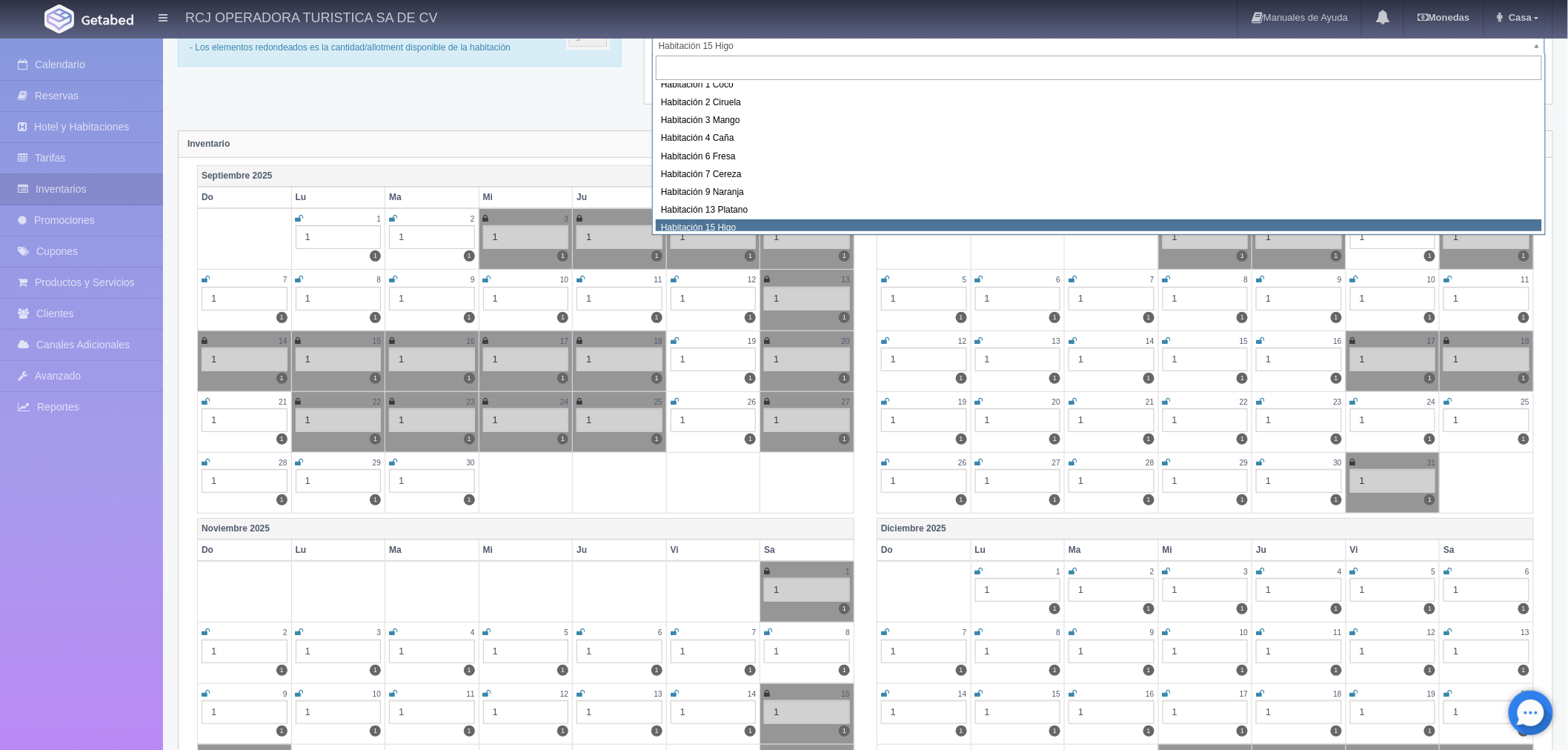
scroll to position [179, 0]
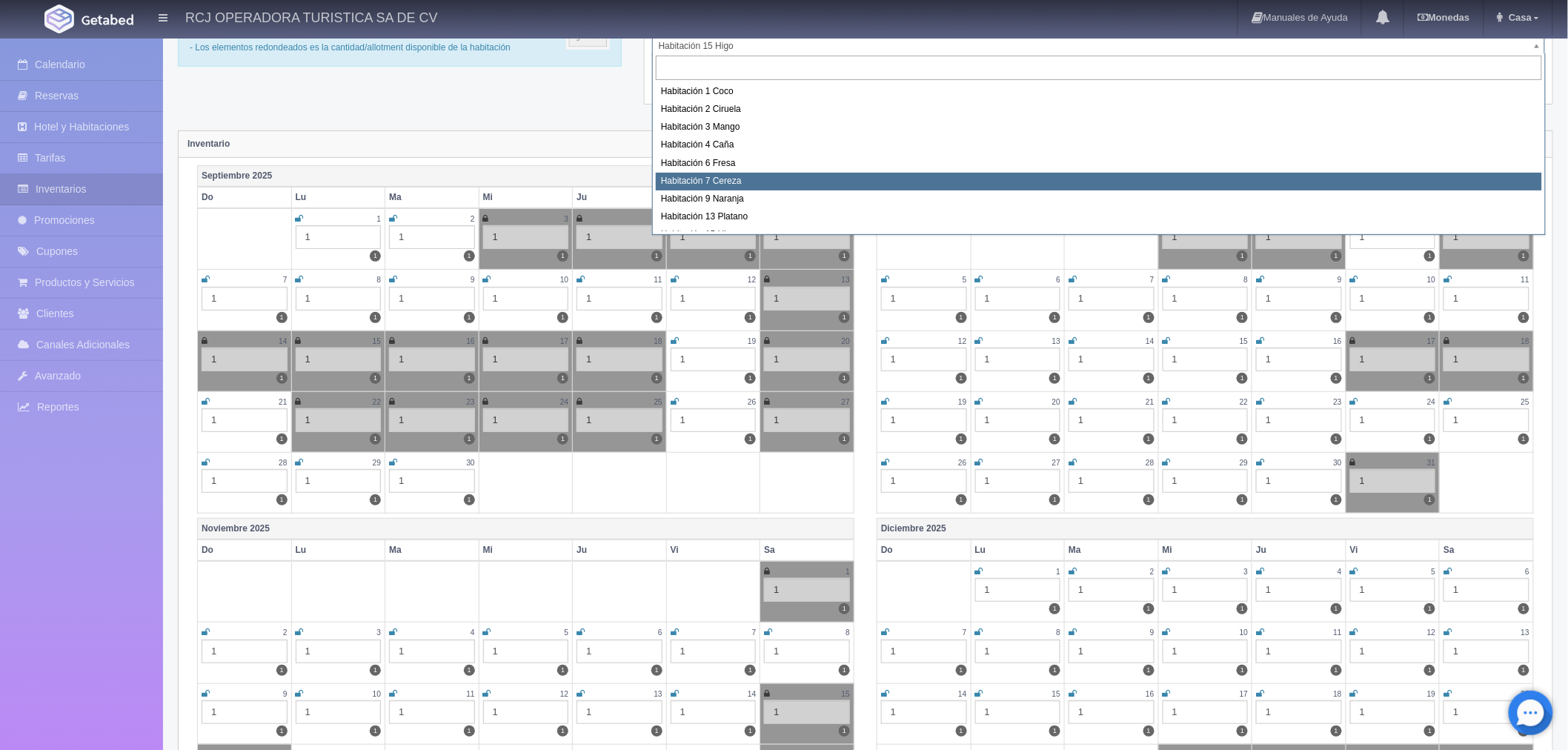
select select "1611"
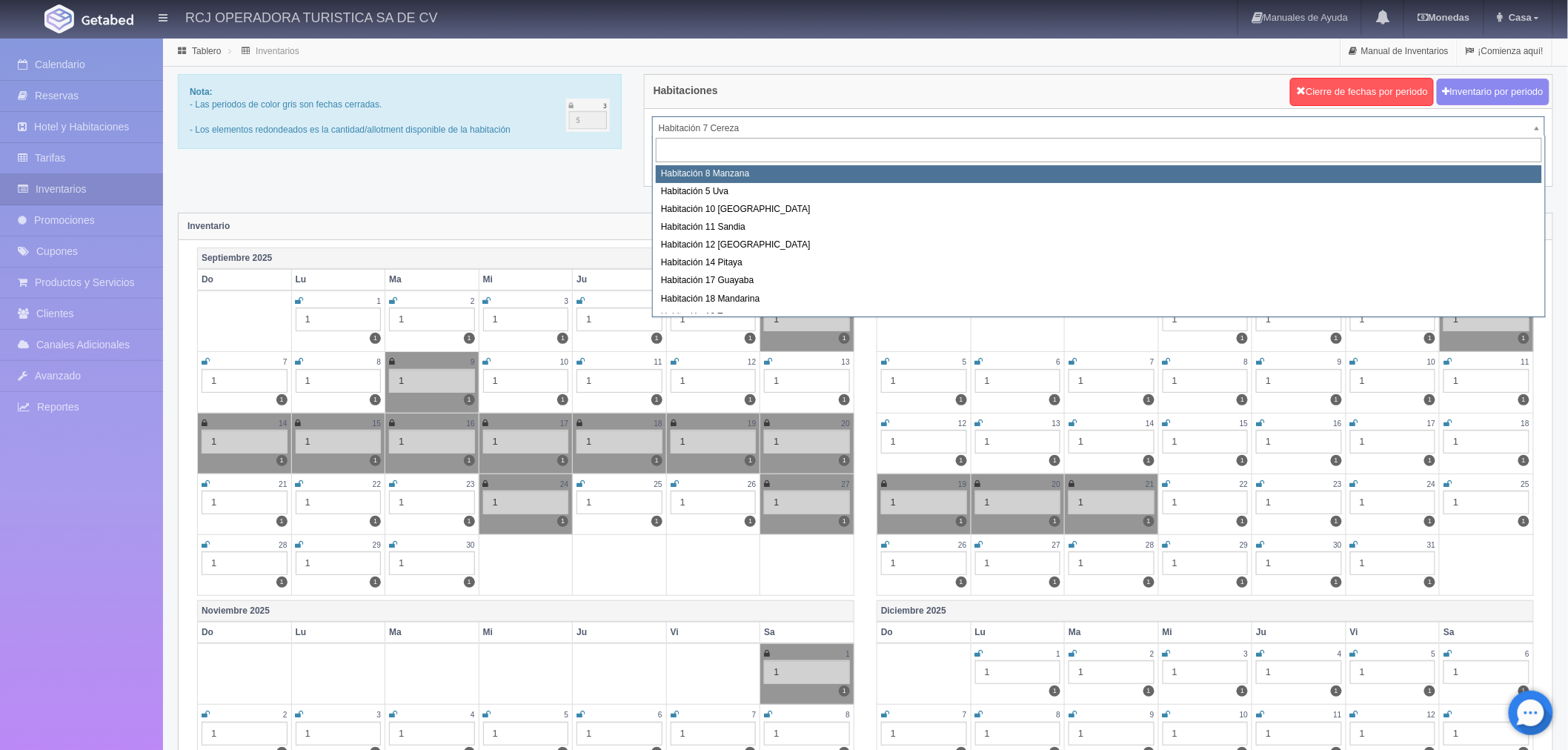
select select "1566"
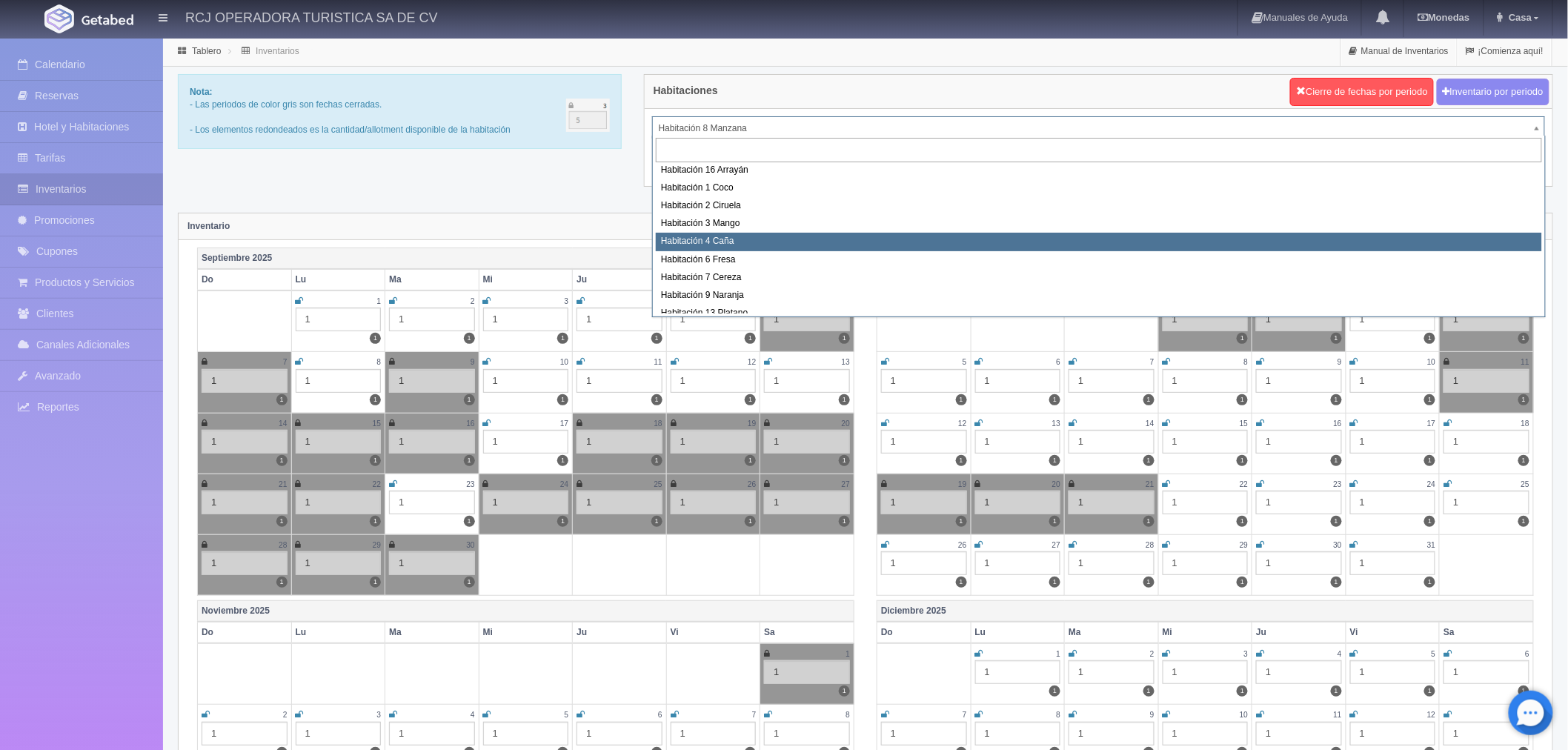
scroll to position [190, 0]
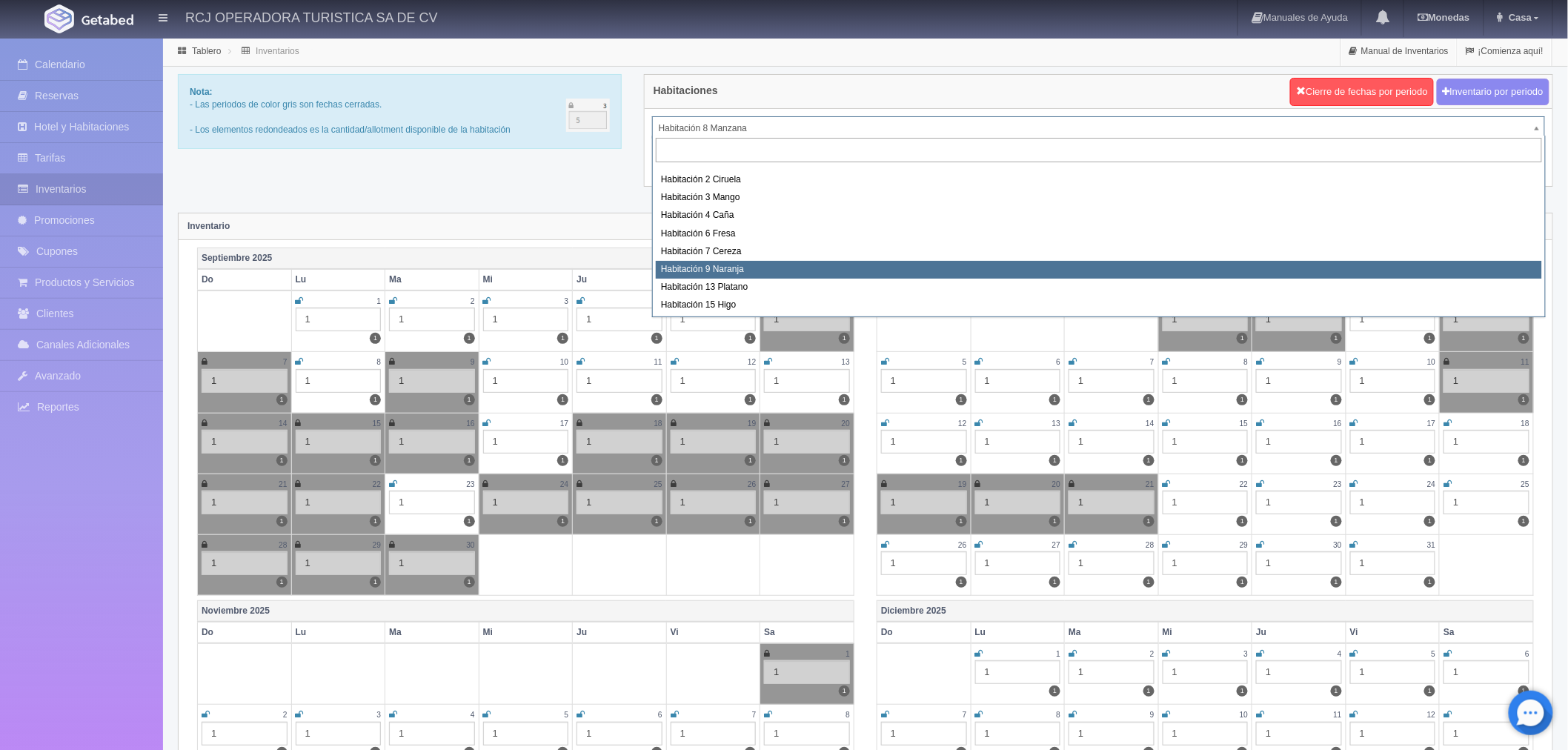
select select "1612"
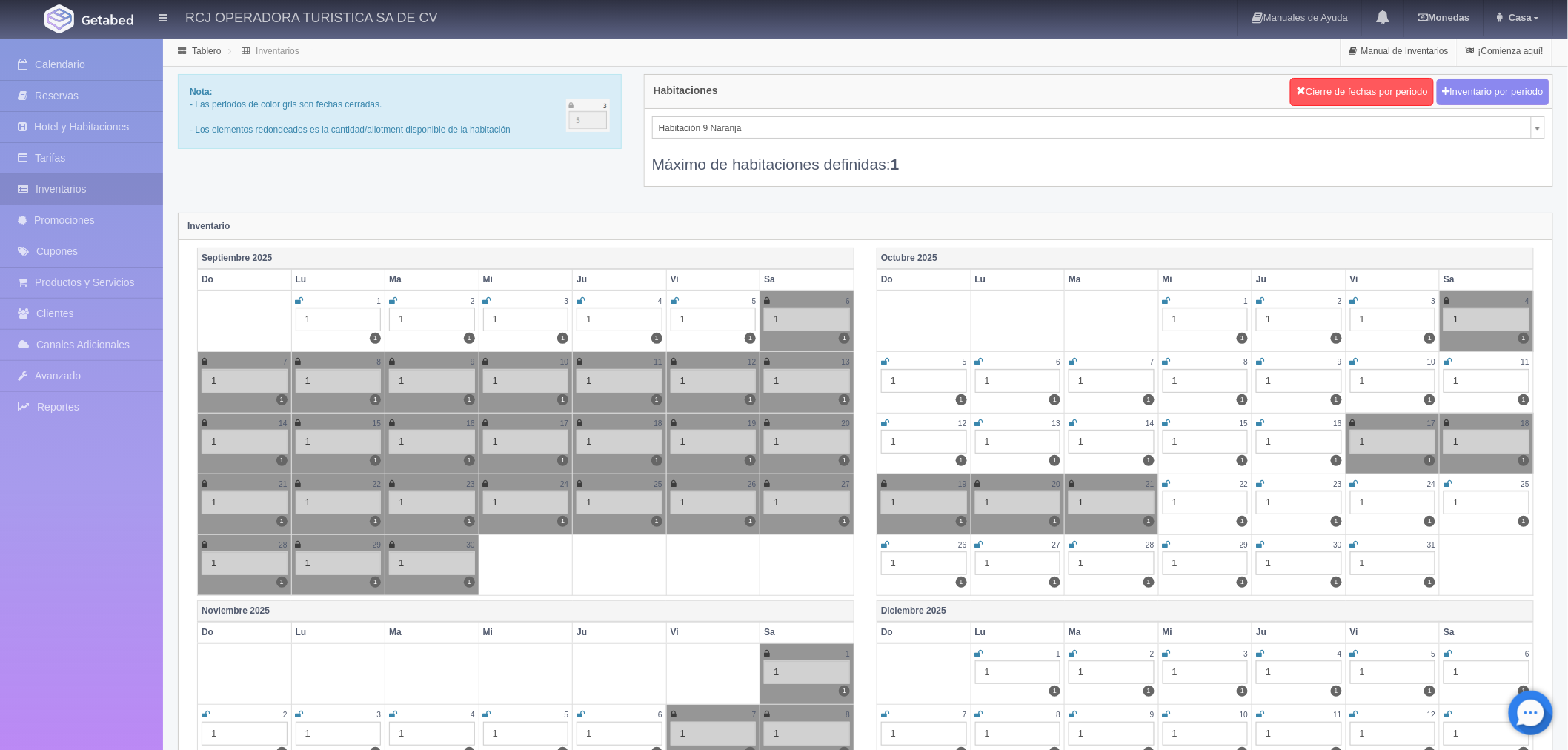
scroll to position [149, 0]
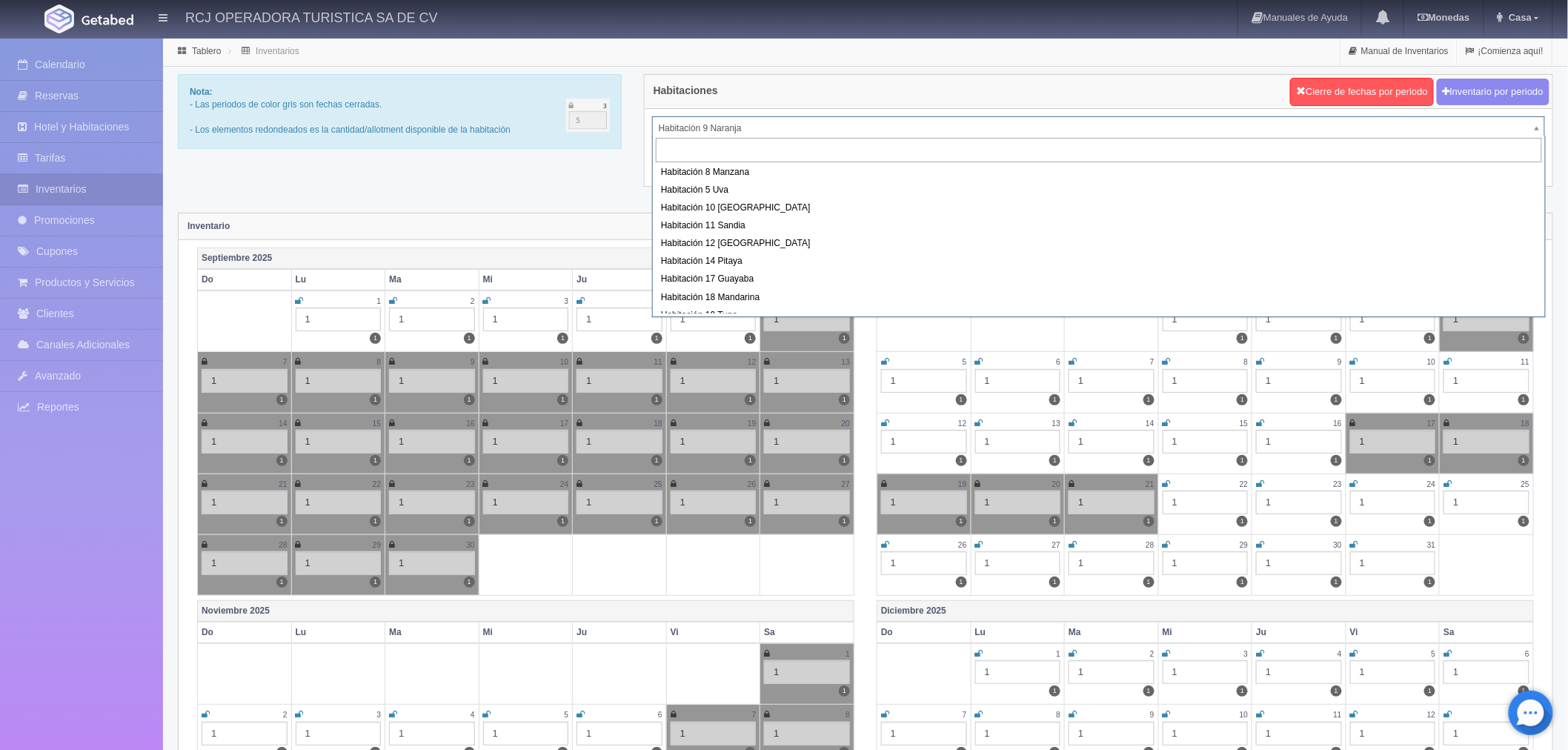
scroll to position [0, 0]
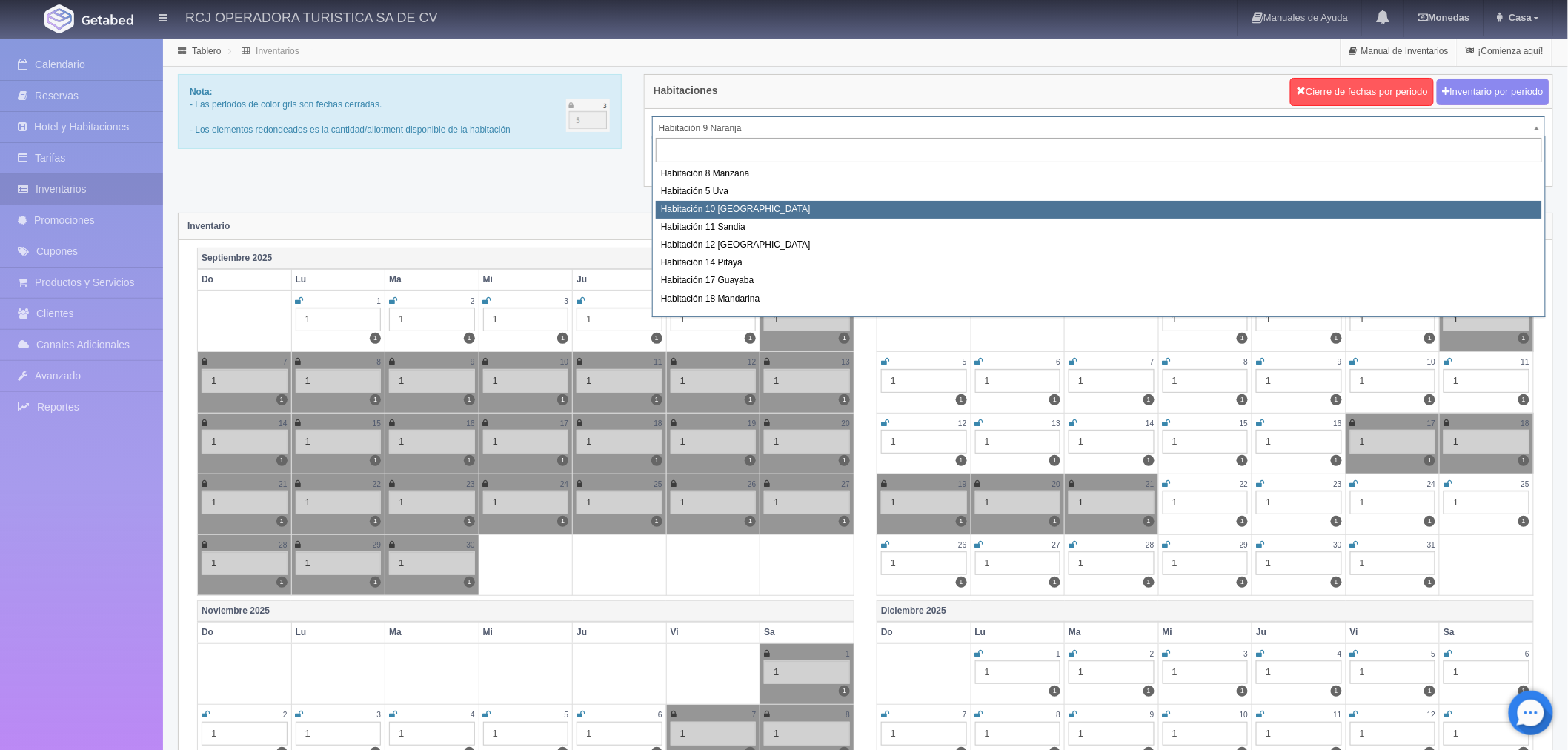
select select "1574"
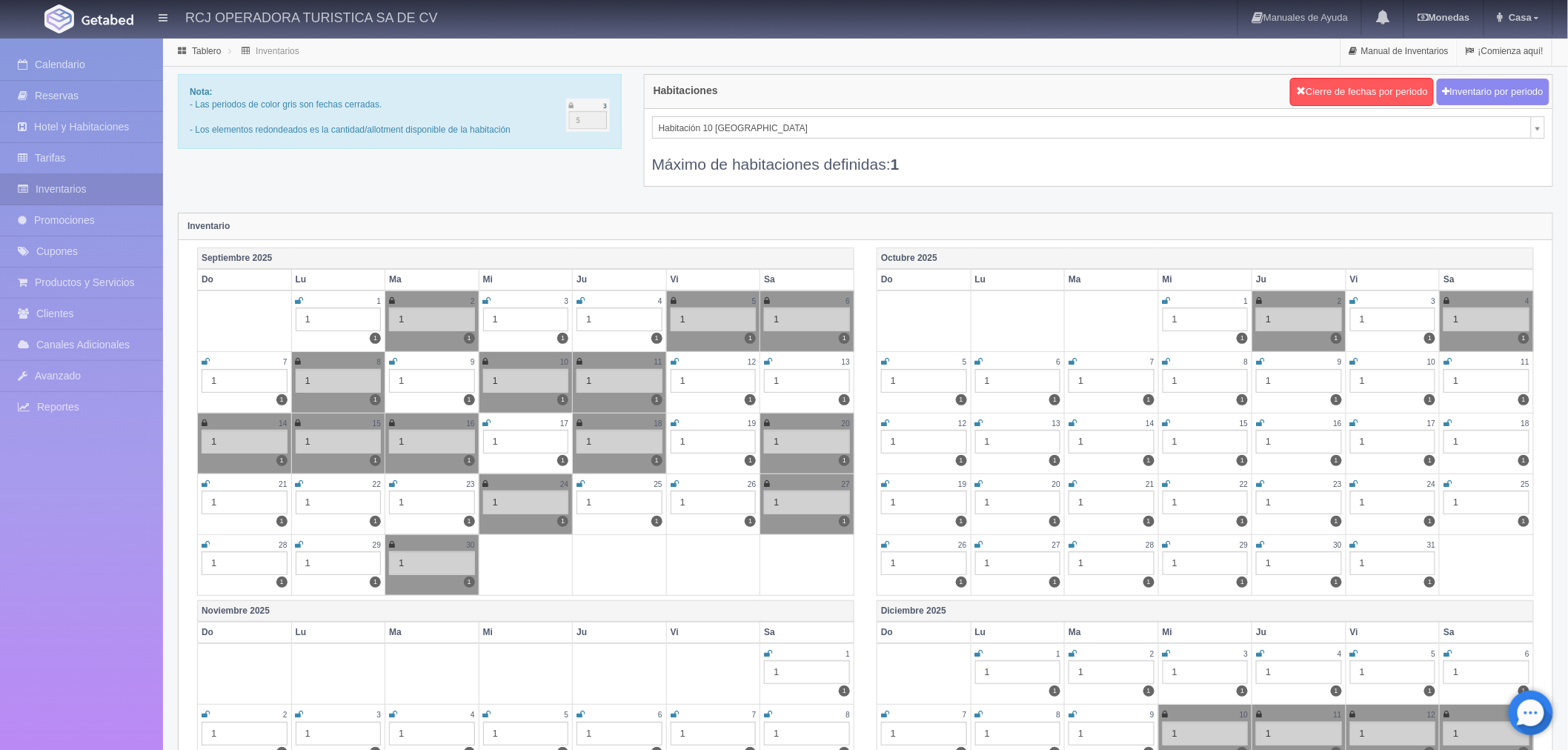
click at [768, 654] on icon at bounding box center [768, 653] width 8 height 9
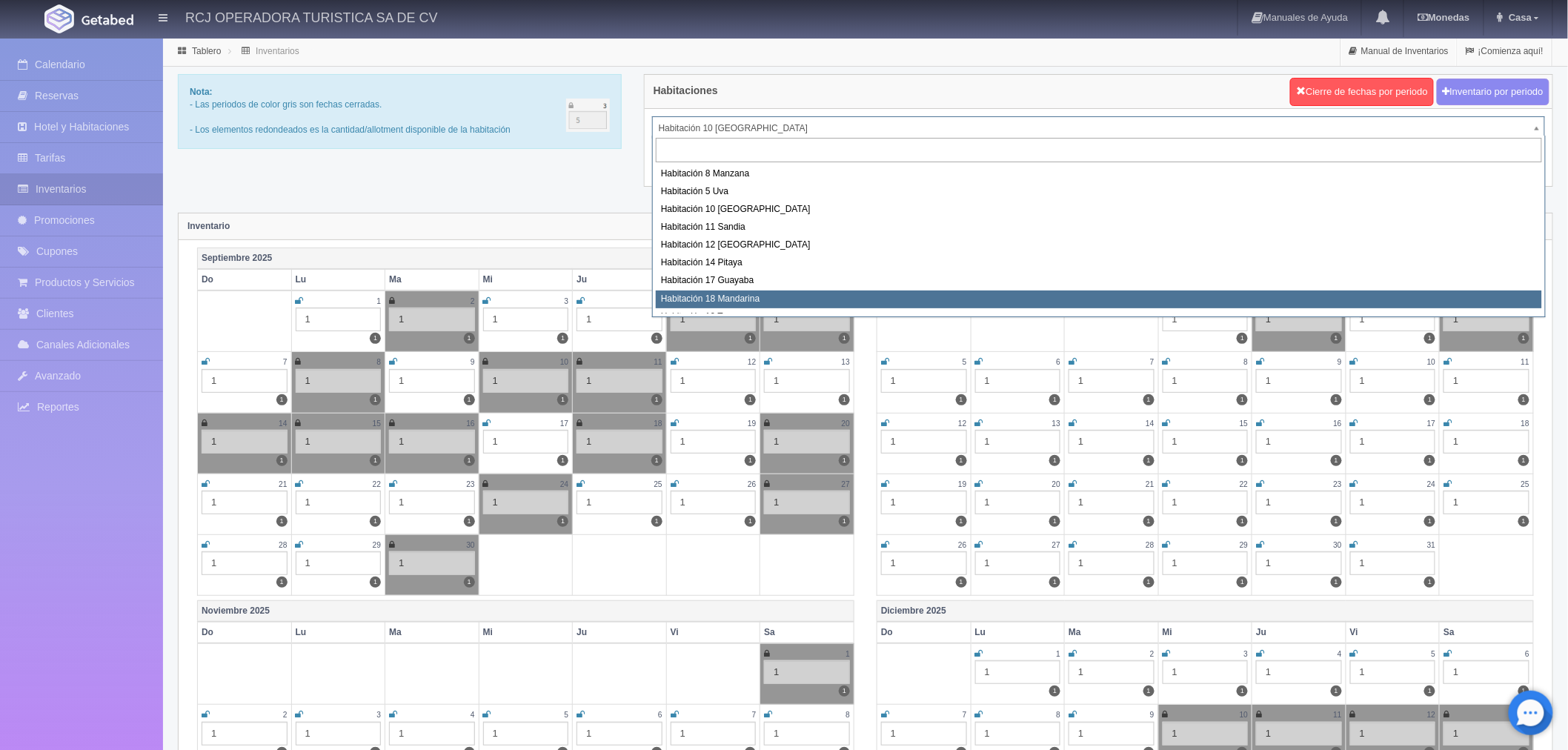
select select "1579"
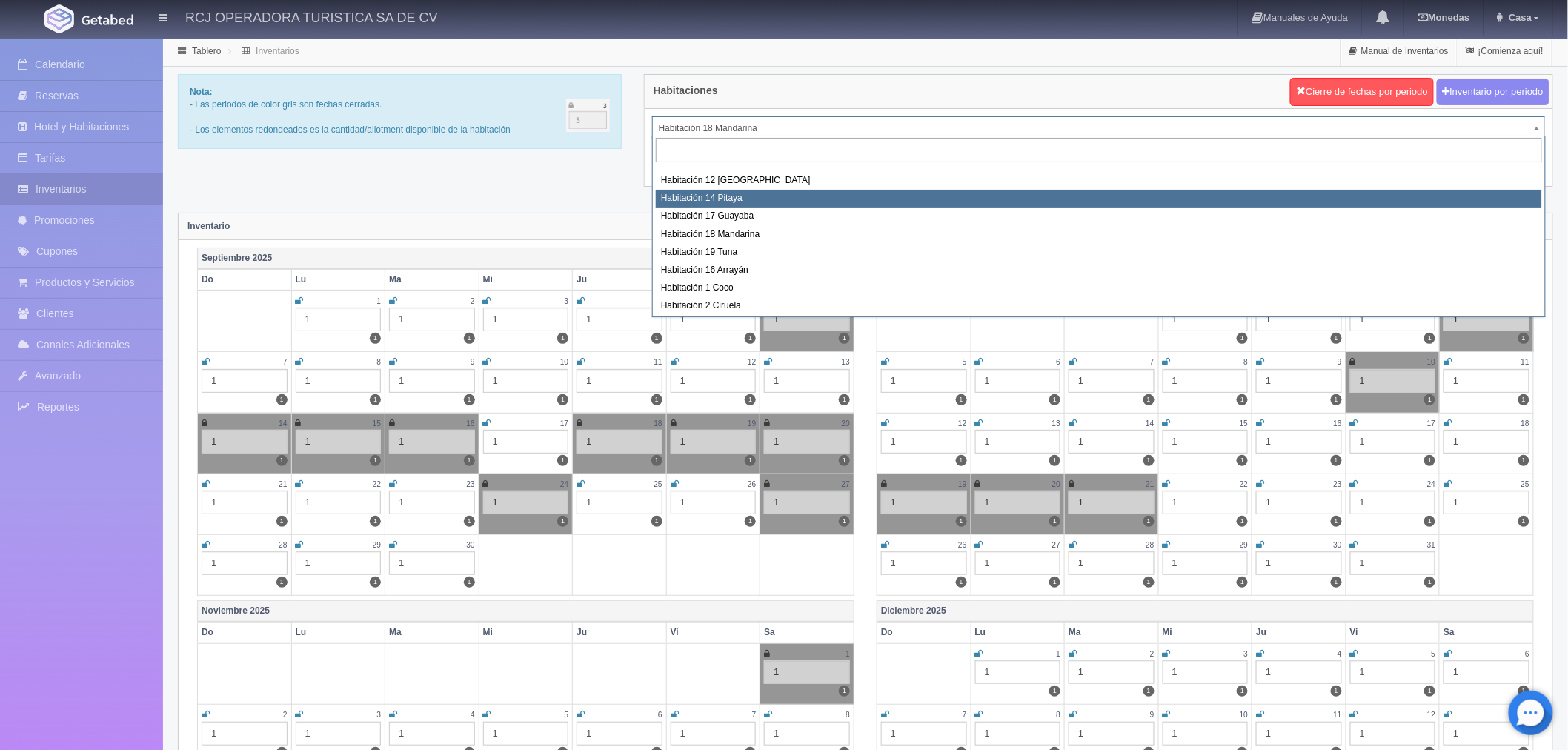
scroll to position [165, 0]
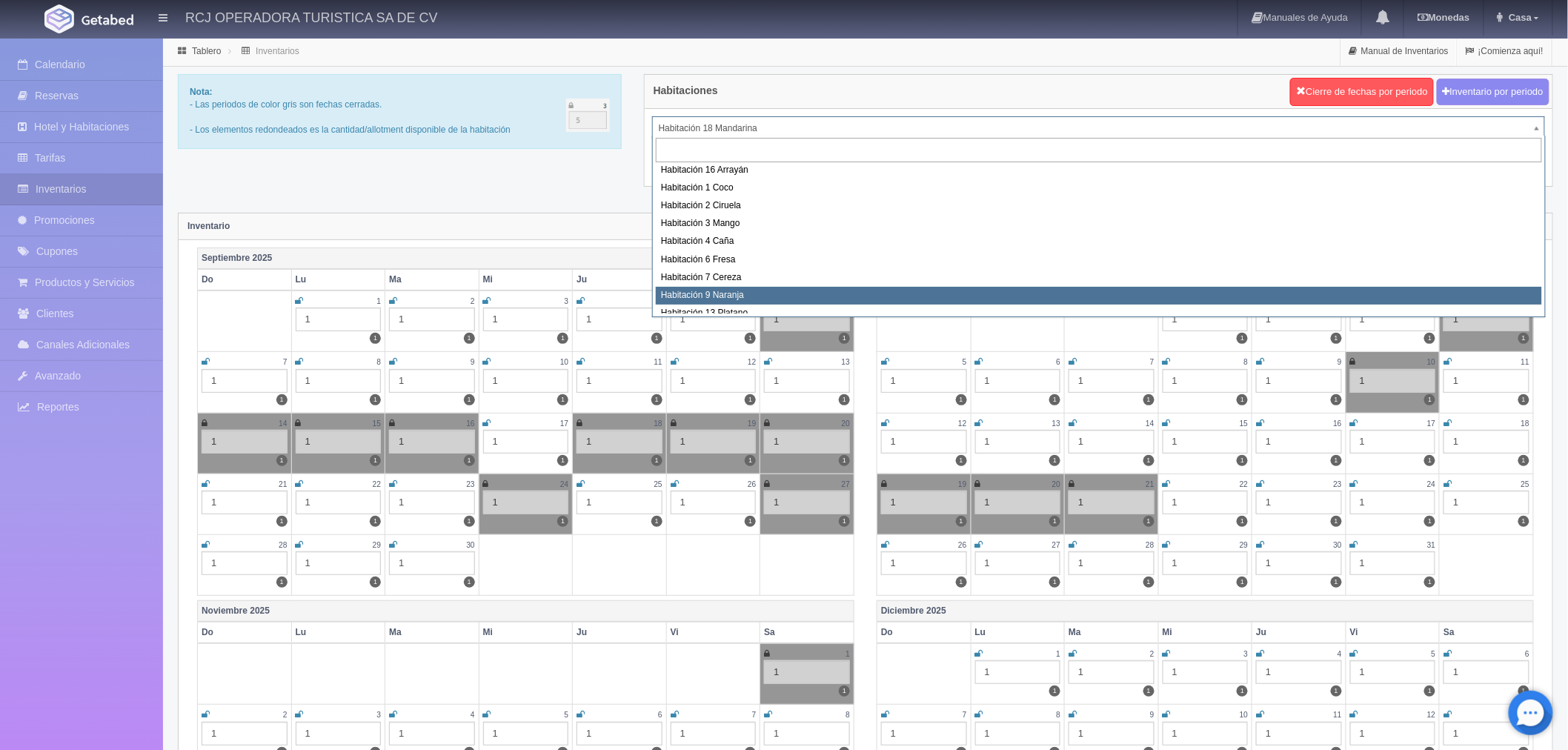
select select "1612"
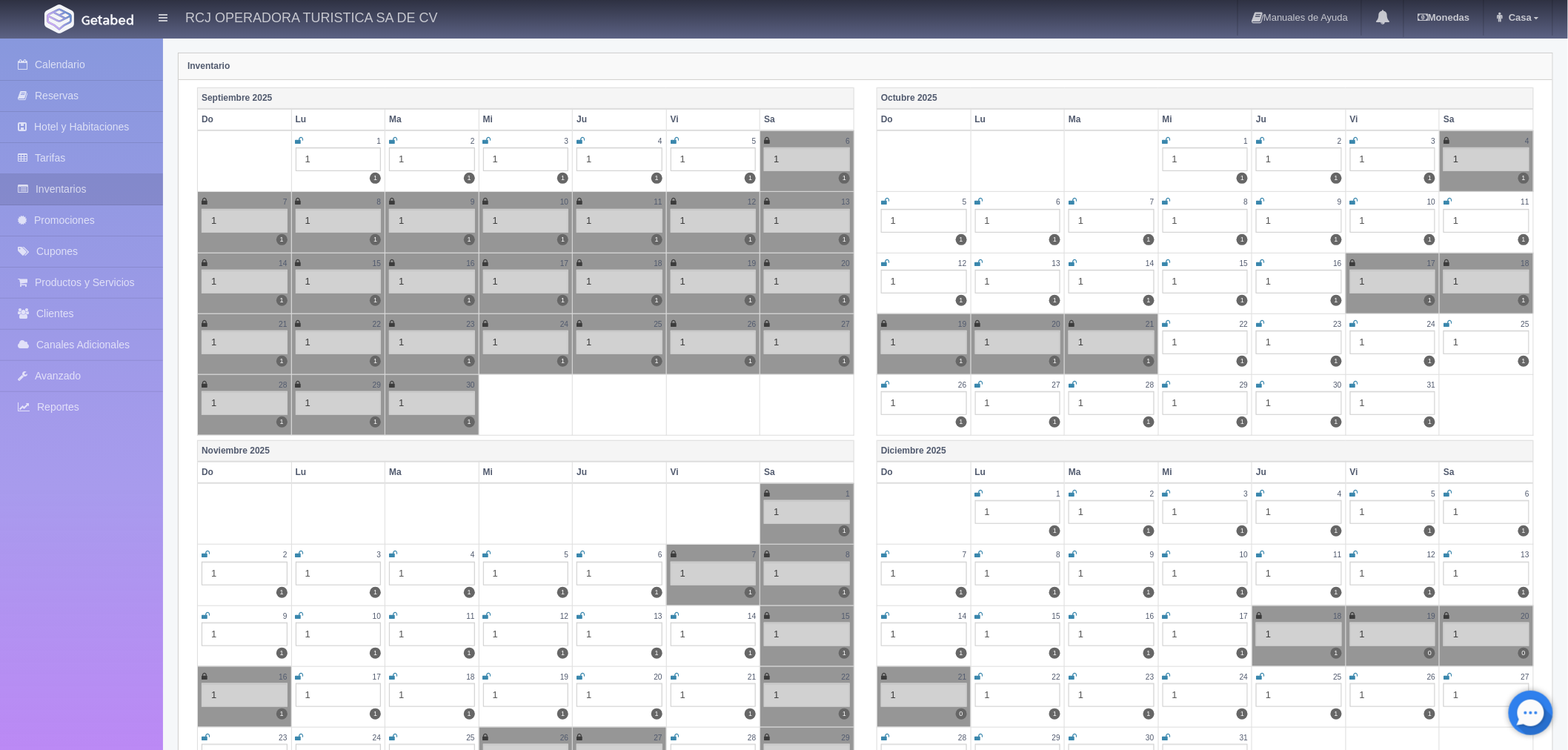
scroll to position [247, 0]
